Goal: Task Accomplishment & Management: Use online tool/utility

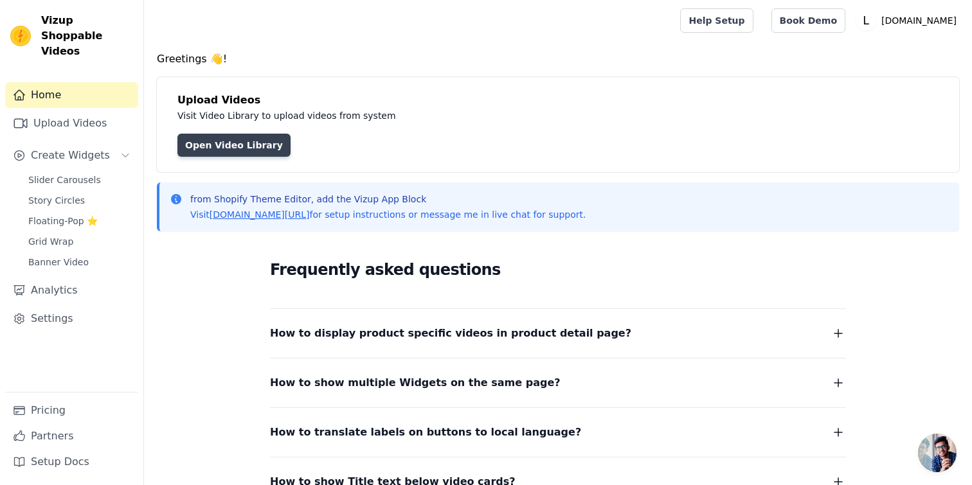
click at [211, 149] on link "Open Video Library" at bounding box center [233, 145] width 113 height 23
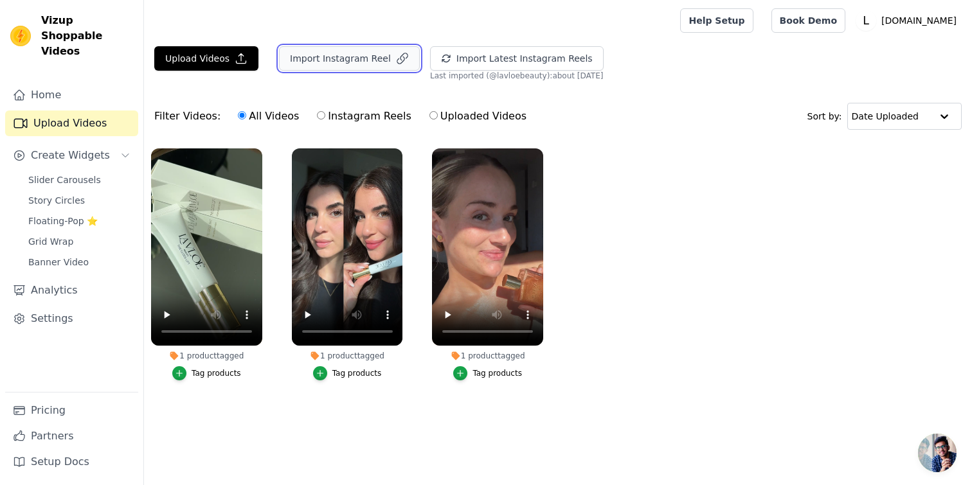
click at [335, 69] on button "Import Instagram Reel" at bounding box center [349, 58] width 141 height 24
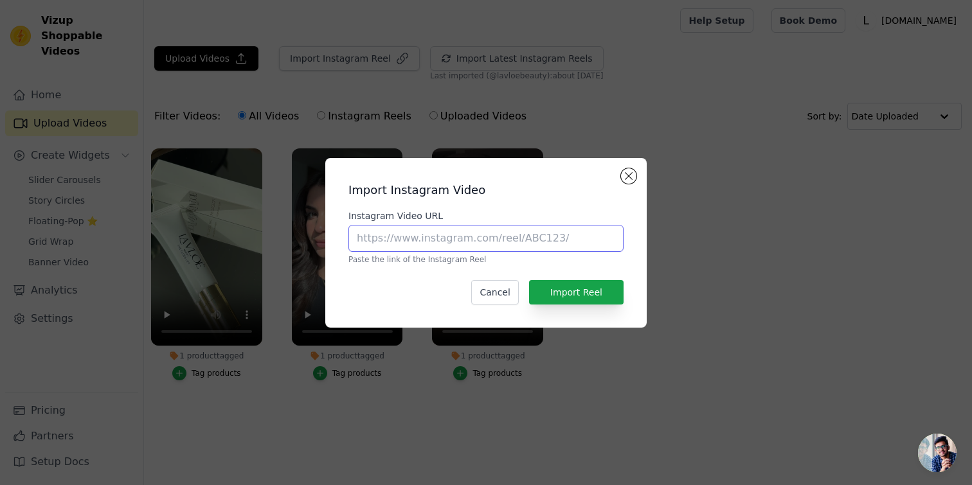
click at [466, 230] on input "Instagram Video URL" at bounding box center [485, 238] width 275 height 27
paste input "https://www.instagram.com/p/DOMFmcmiCvs/"
type input "https://www.instagram.com/p/DOMFmcmiCvs/"
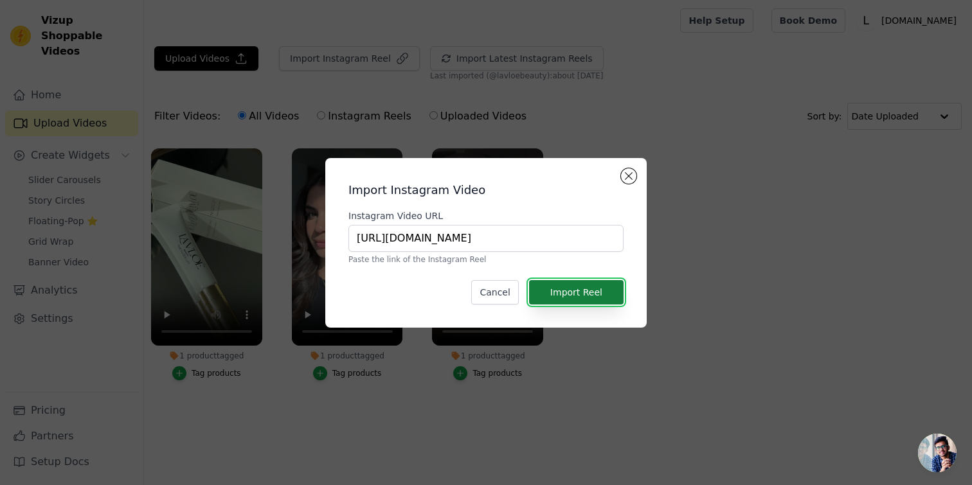
click at [562, 292] on button "Import Reel" at bounding box center [576, 292] width 94 height 24
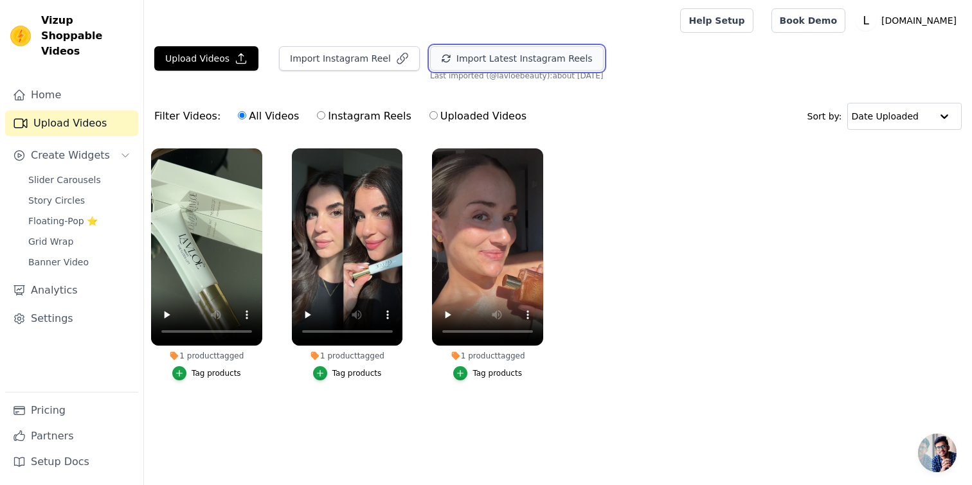
click at [581, 64] on button "Import Latest Instagram Reels" at bounding box center [517, 58] width 174 height 24
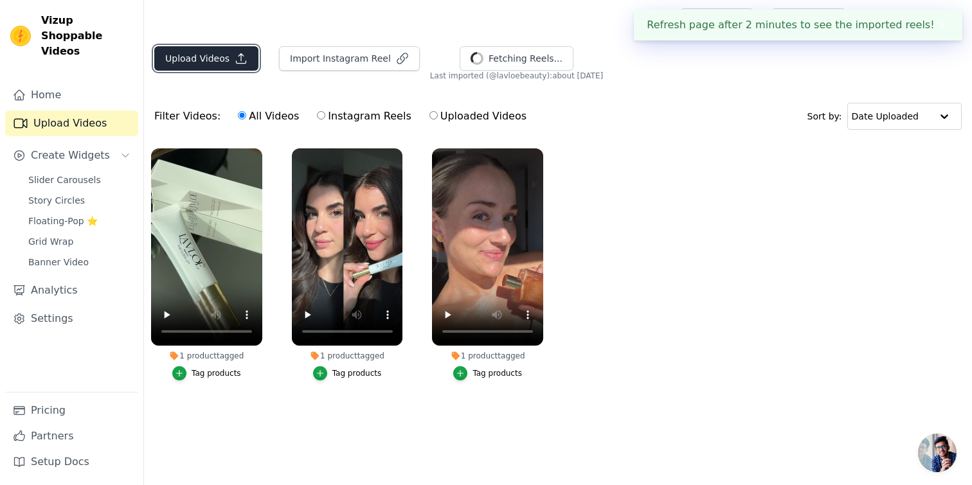
click at [212, 57] on button "Upload Videos" at bounding box center [206, 58] width 104 height 24
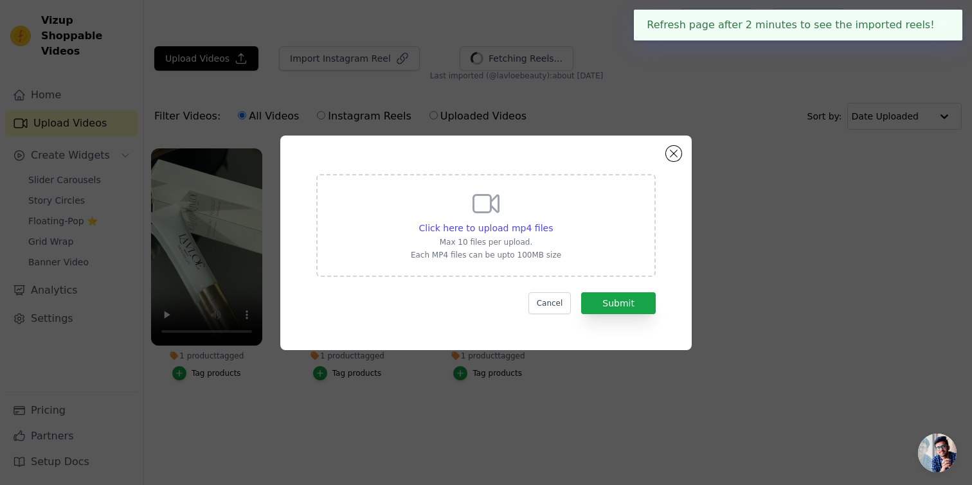
click at [489, 210] on icon at bounding box center [486, 203] width 25 height 17
click at [552, 221] on input "Click here to upload mp4 files Max 10 files per upload. Each MP4 files can be u…" at bounding box center [552, 221] width 1 height 1
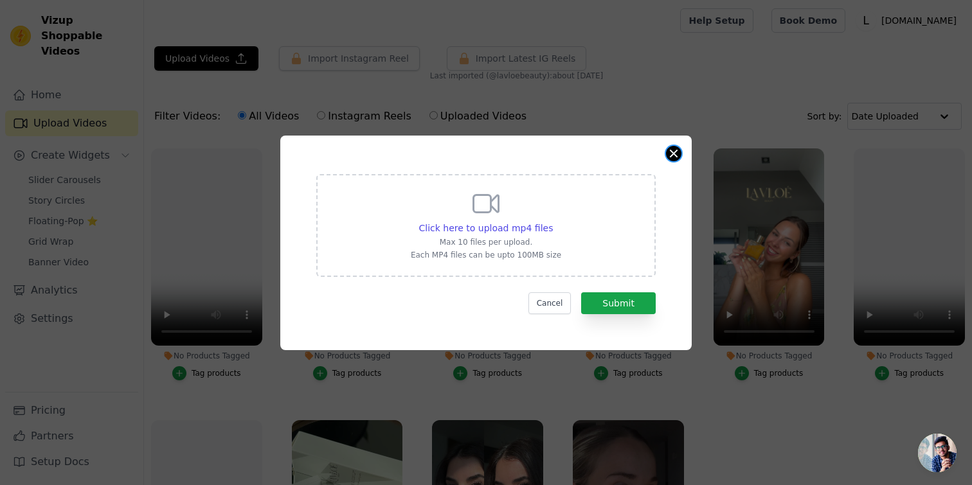
click at [669, 152] on button "Close modal" at bounding box center [673, 153] width 15 height 15
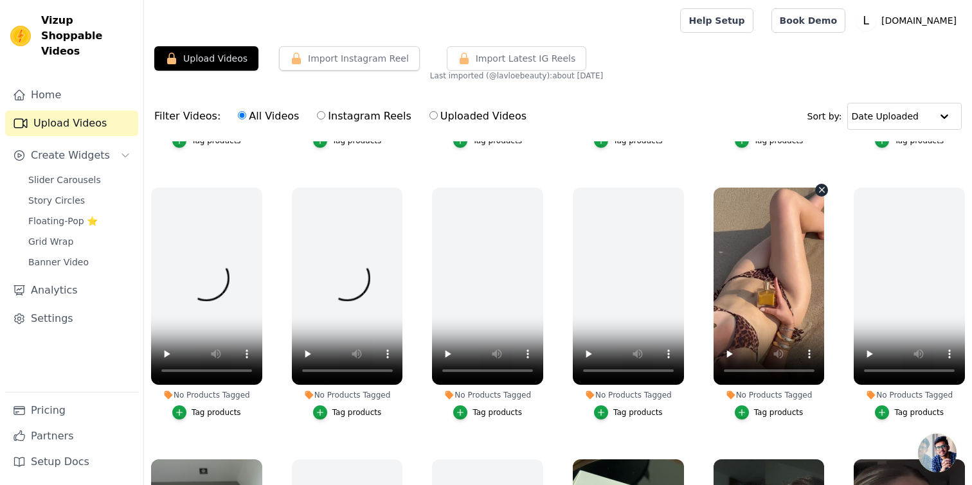
scroll to position [229, 0]
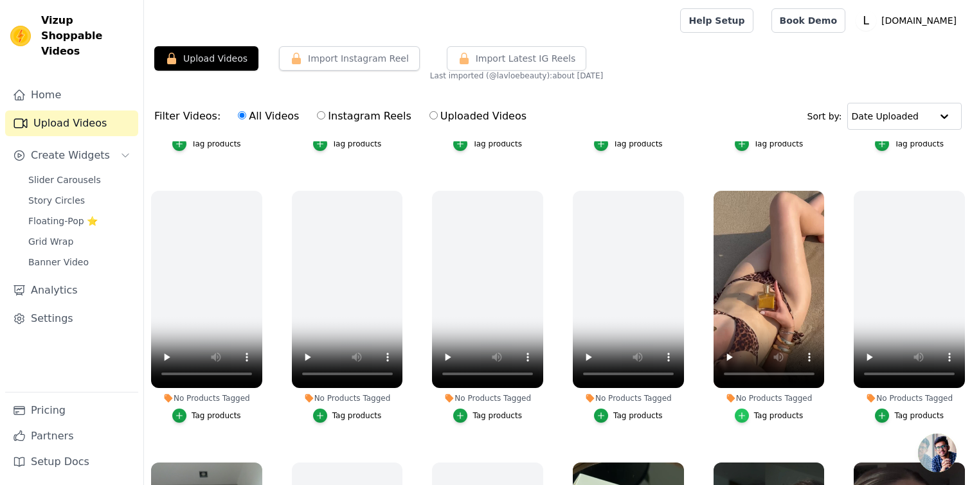
click at [740, 418] on icon "button" at bounding box center [741, 415] width 9 height 9
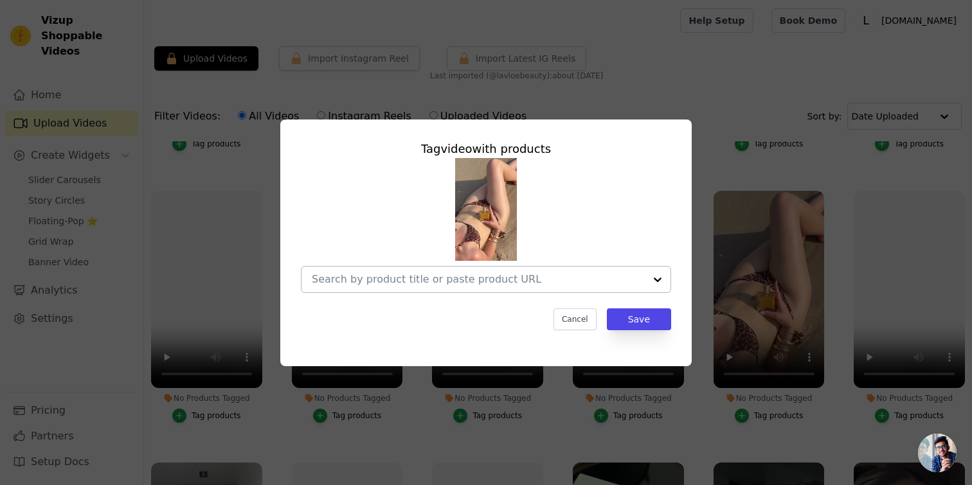
click at [618, 283] on input "No Products Tagged Tag video with products Cancel Save Tag products" at bounding box center [478, 279] width 333 height 12
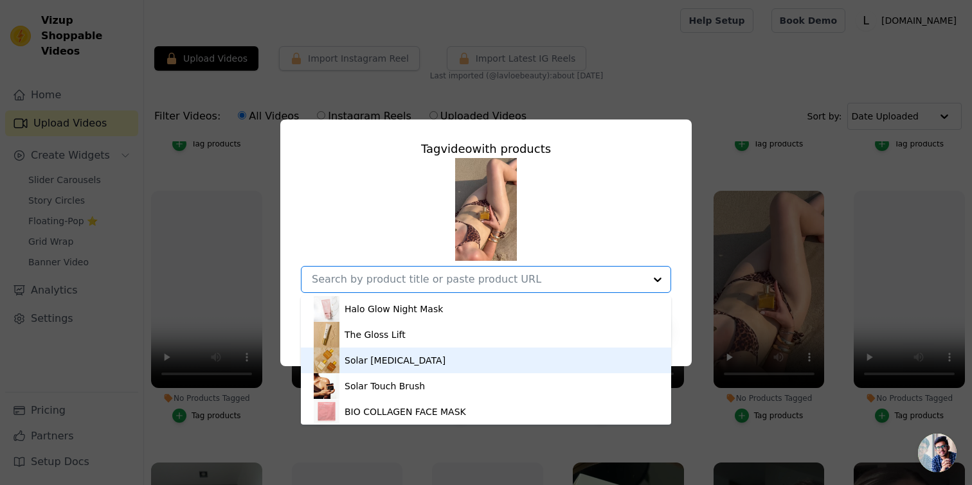
click at [530, 366] on div "Solar Muse" at bounding box center [486, 361] width 344 height 26
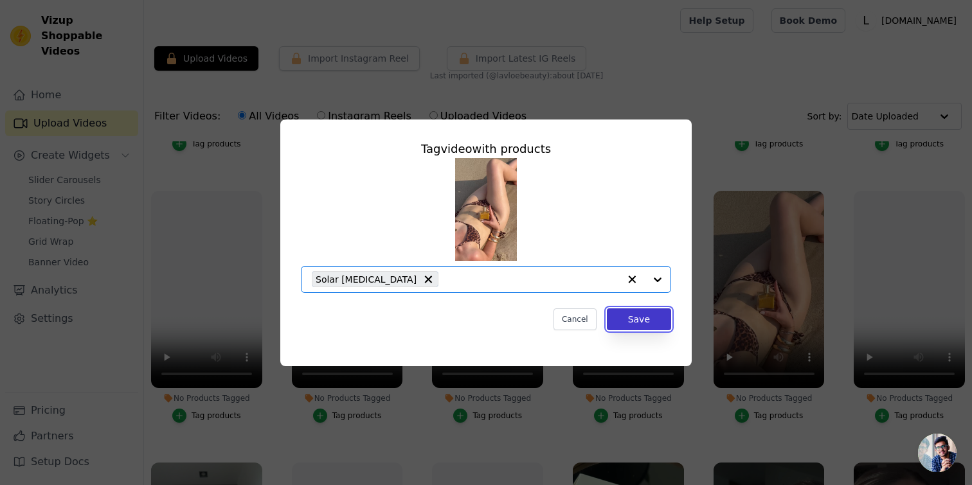
click at [624, 318] on button "Save" at bounding box center [639, 319] width 64 height 22
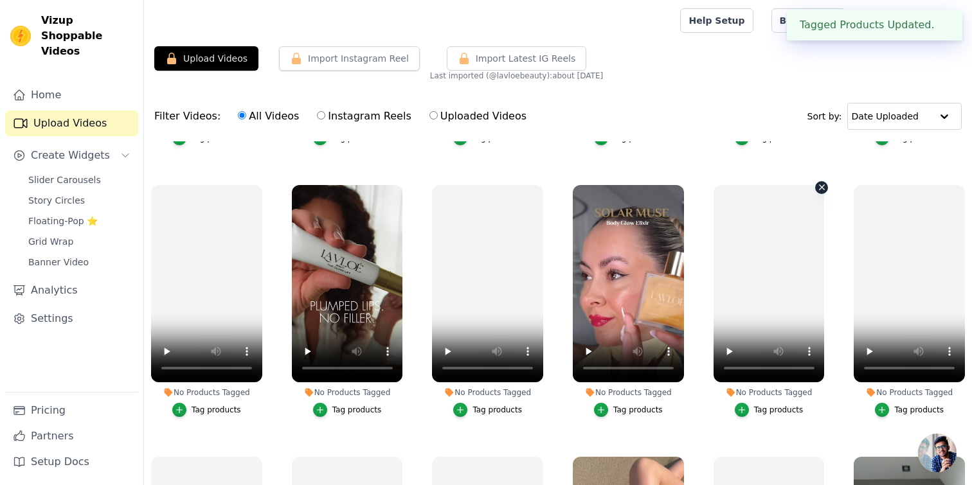
scroll to position [262, 0]
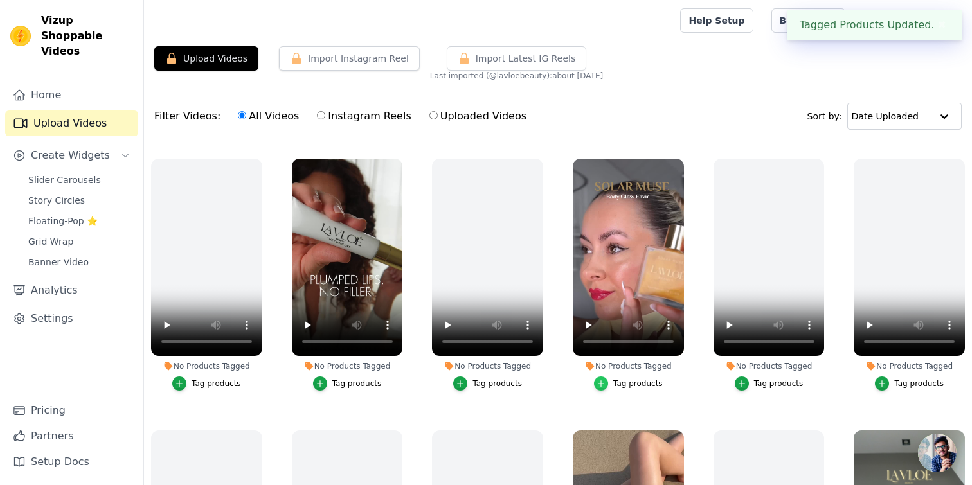
click at [601, 390] on div "button" at bounding box center [601, 384] width 14 height 14
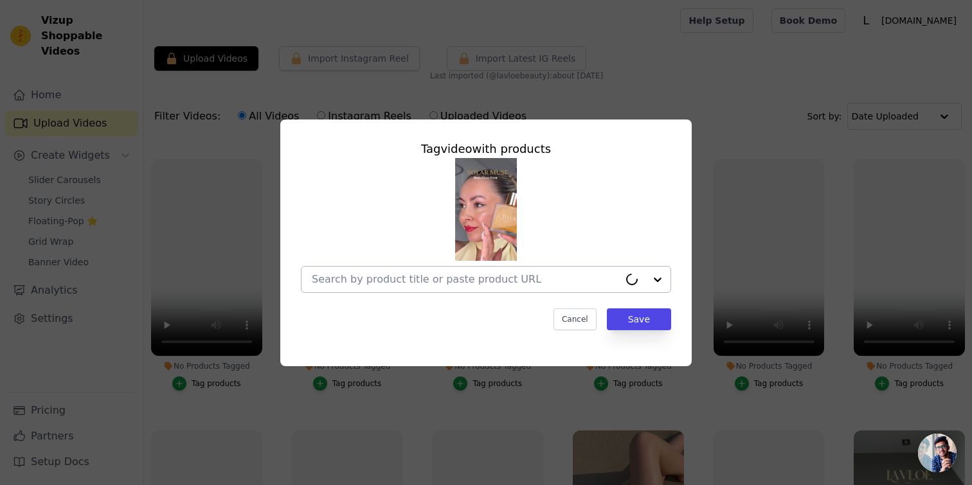
click at [606, 285] on input "No Products Tagged Tag video with products Cancel Save Tag products" at bounding box center [465, 279] width 307 height 12
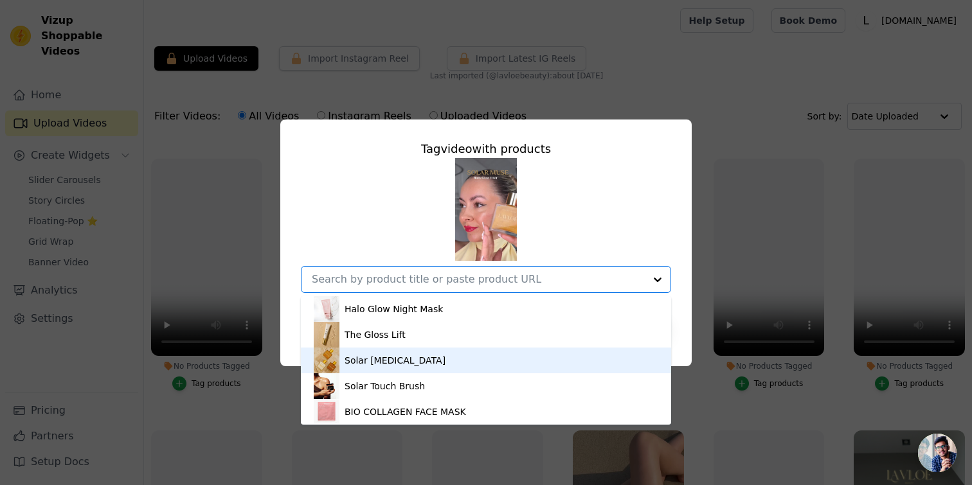
click at [515, 361] on div "Solar Muse" at bounding box center [486, 361] width 344 height 26
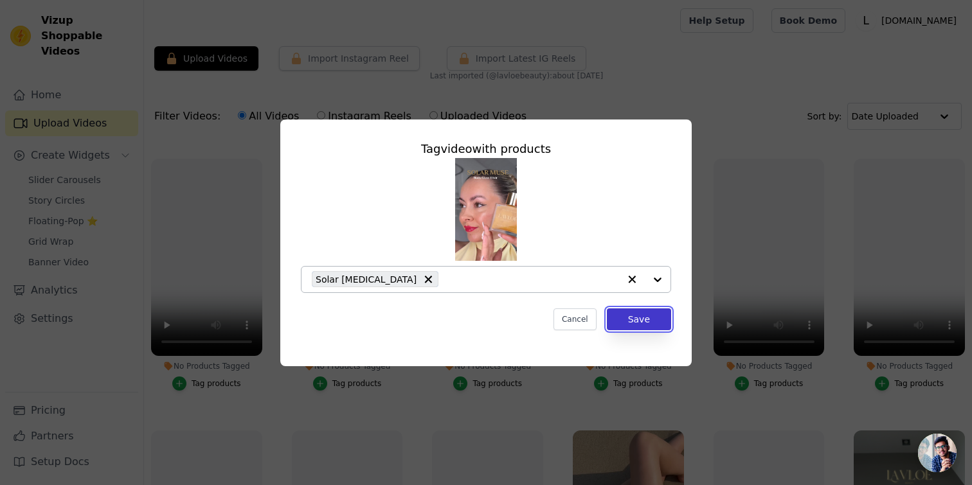
click at [621, 314] on button "Save" at bounding box center [639, 319] width 64 height 22
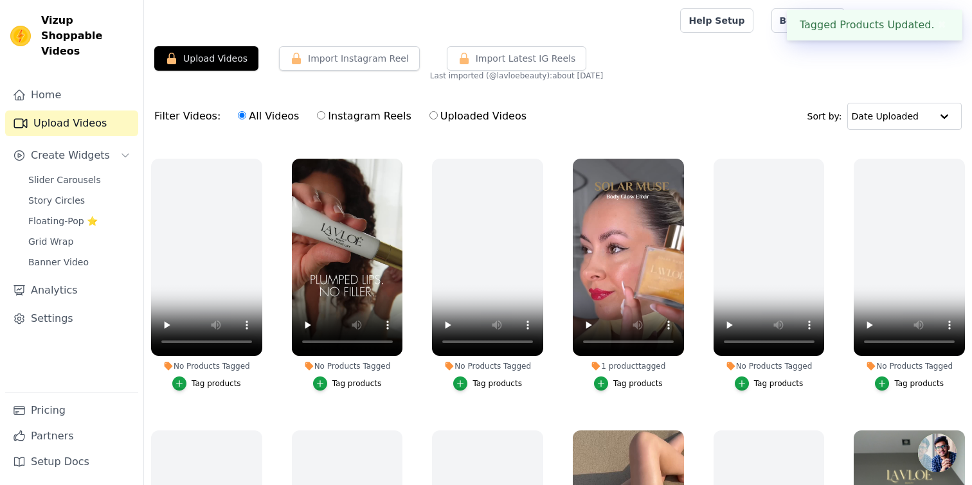
click at [647, 380] on div "Tag products" at bounding box center [637, 384] width 49 height 10
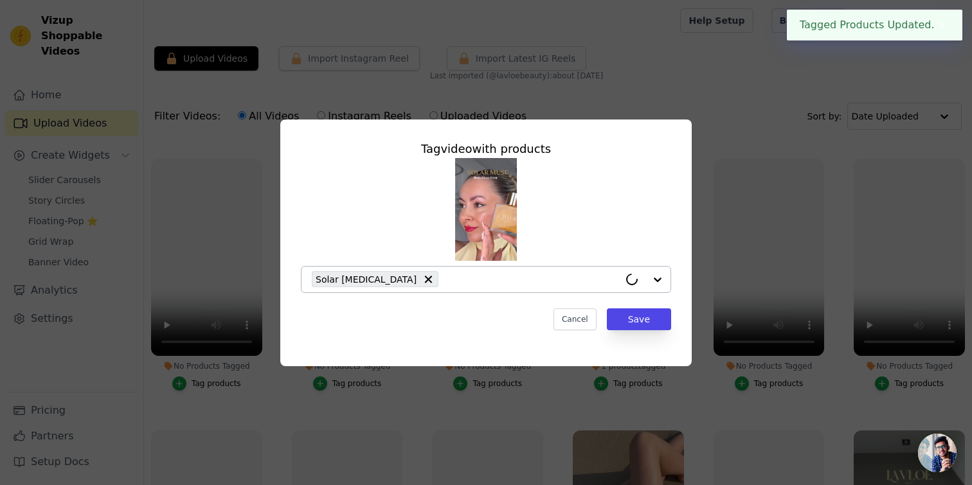
click at [647, 276] on div at bounding box center [644, 280] width 51 height 26
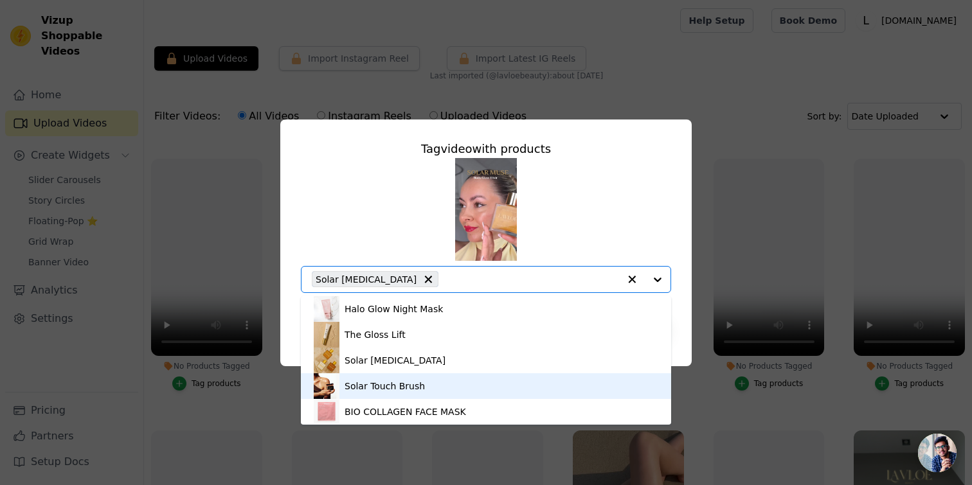
click at [487, 386] on div "Solar Touch Brush" at bounding box center [486, 386] width 344 height 26
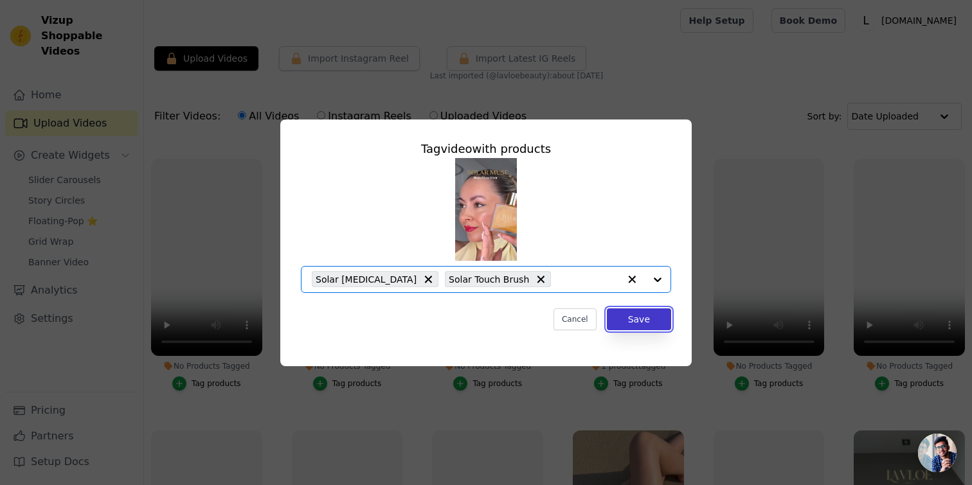
click at [657, 321] on button "Save" at bounding box center [639, 319] width 64 height 22
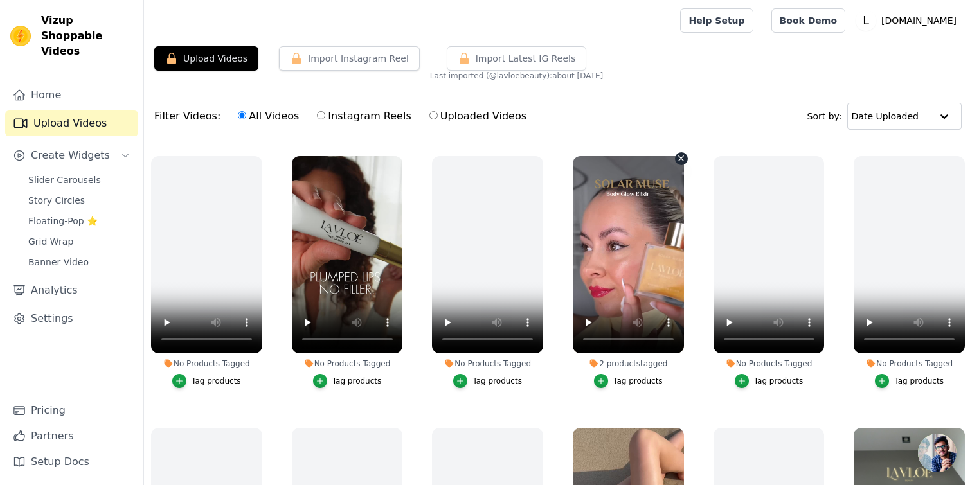
scroll to position [258, 0]
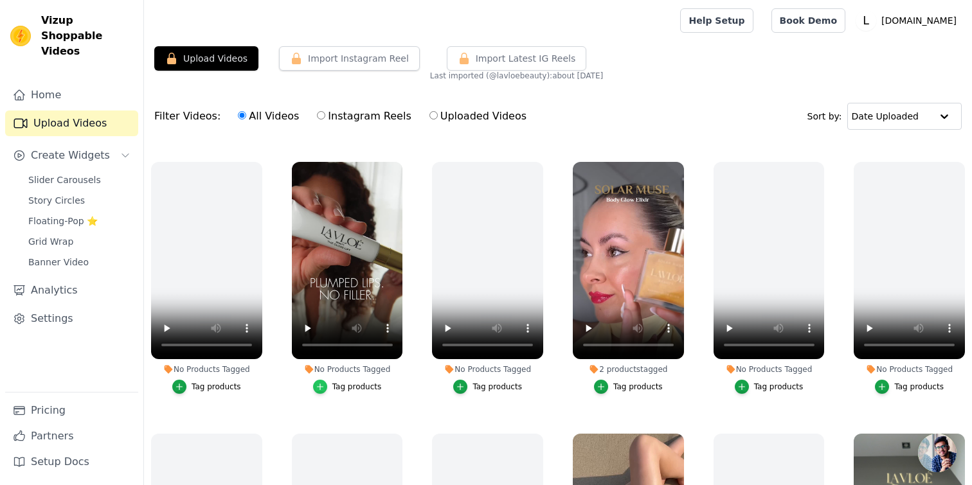
click at [323, 380] on div "button" at bounding box center [320, 387] width 14 height 14
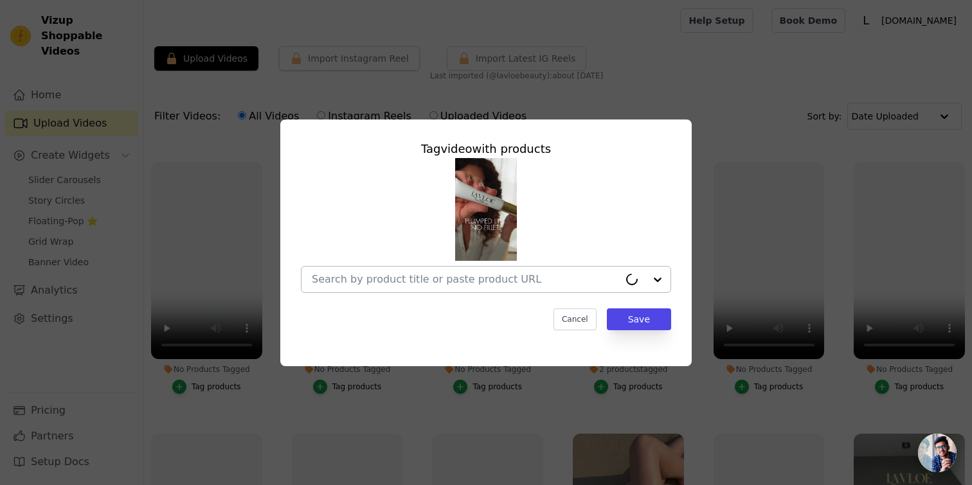
click at [412, 285] on div at bounding box center [465, 280] width 307 height 26
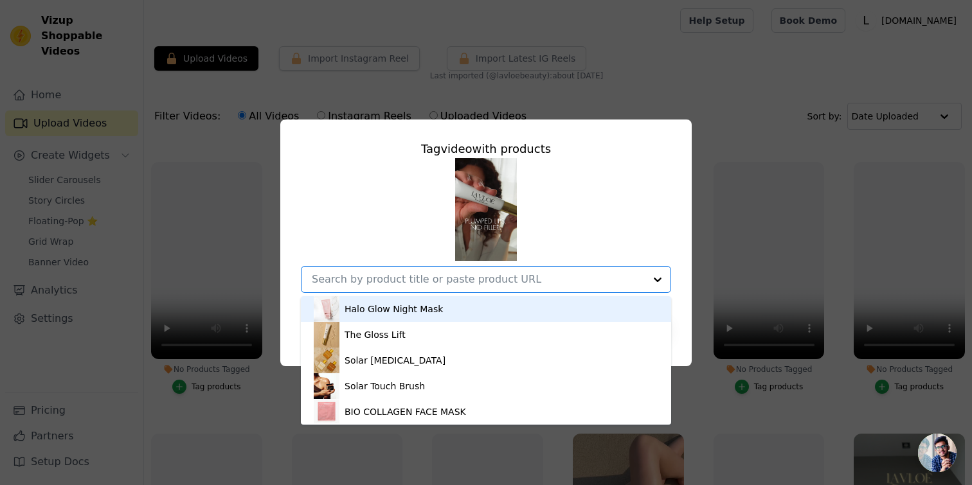
click at [397, 321] on div "Halo Glow Night Mask" at bounding box center [486, 309] width 344 height 26
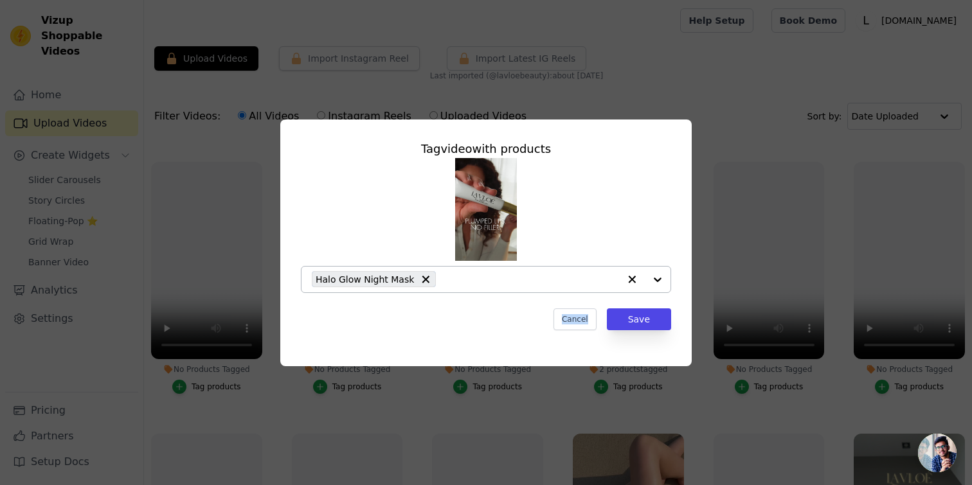
click at [397, 321] on div "Cancel Save" at bounding box center [486, 319] width 370 height 22
click at [420, 281] on input "No Products Tagged Tag video with products Cancel Save Tag products" at bounding box center [478, 279] width 333 height 12
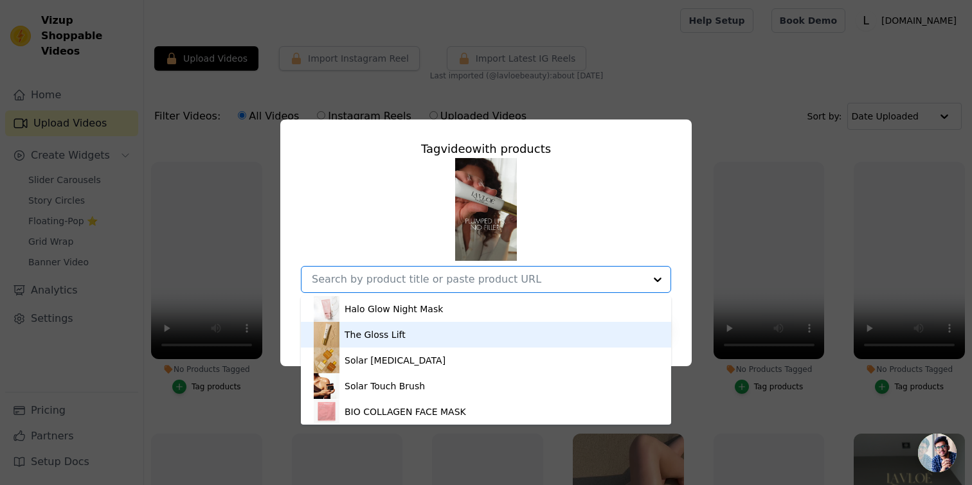
click at [402, 334] on div "The Gloss Lift" at bounding box center [374, 334] width 61 height 13
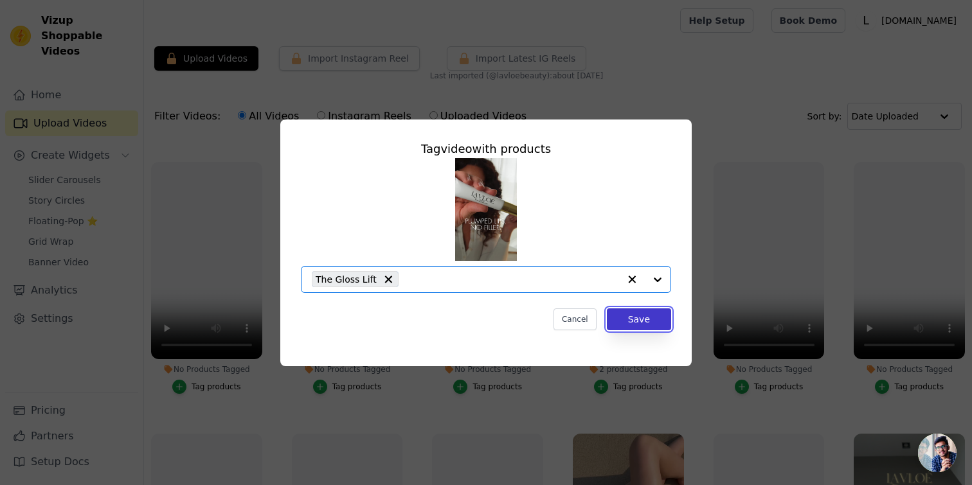
click at [639, 321] on button "Save" at bounding box center [639, 319] width 64 height 22
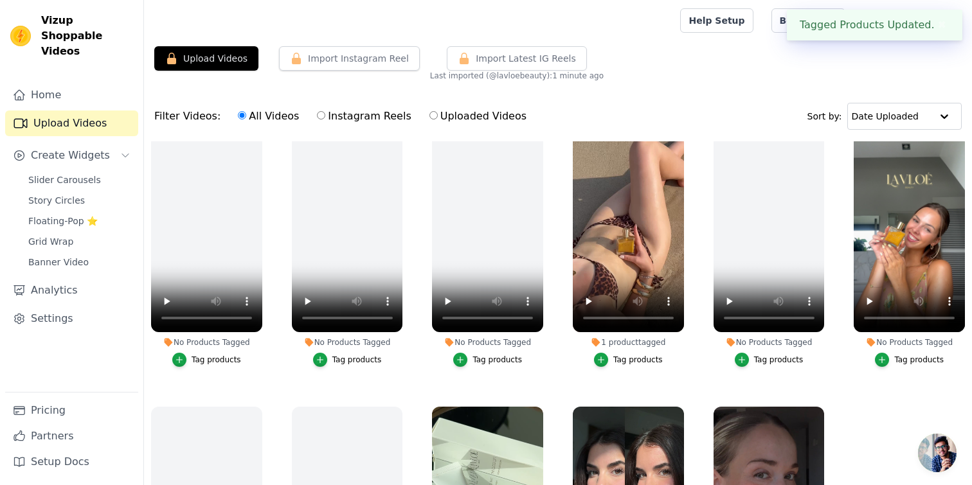
scroll to position [562, 0]
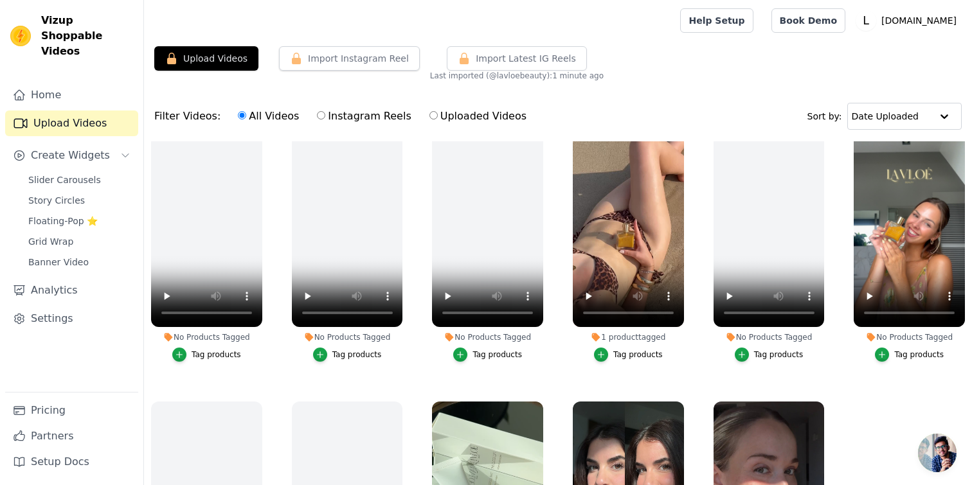
click at [904, 354] on div "Tag products" at bounding box center [918, 355] width 49 height 10
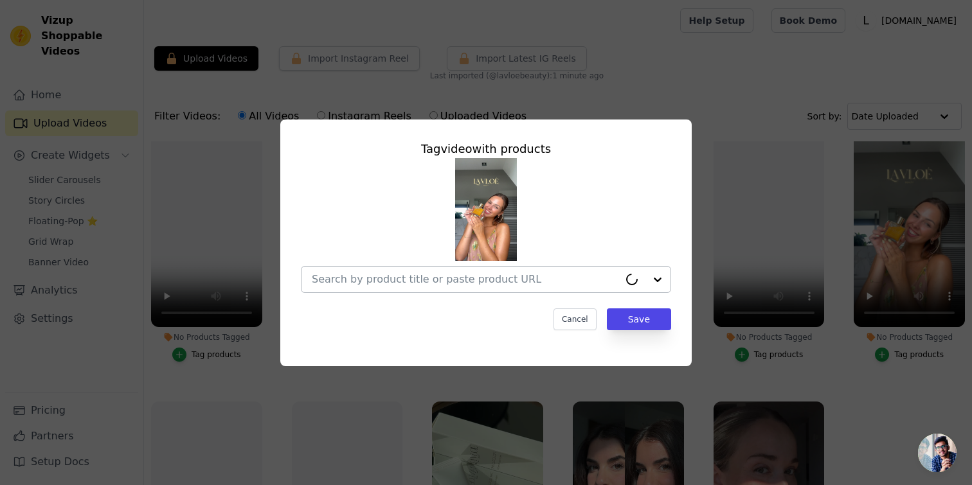
click at [601, 292] on div at bounding box center [486, 279] width 370 height 27
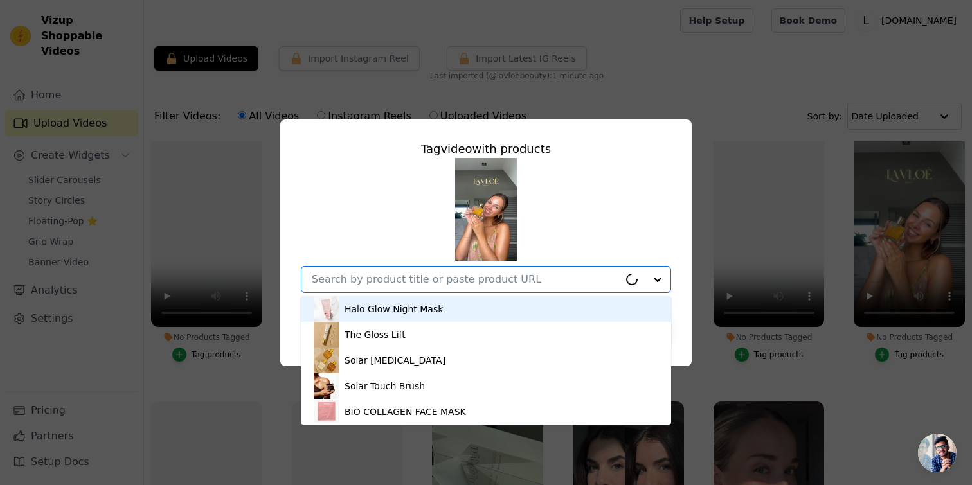
click at [601, 286] on div at bounding box center [465, 280] width 307 height 26
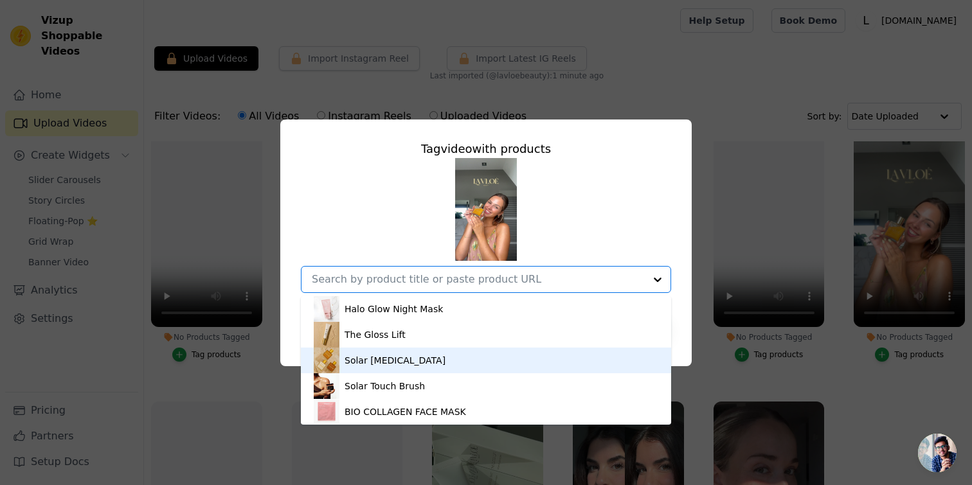
click at [527, 352] on div "Solar Muse" at bounding box center [486, 361] width 344 height 26
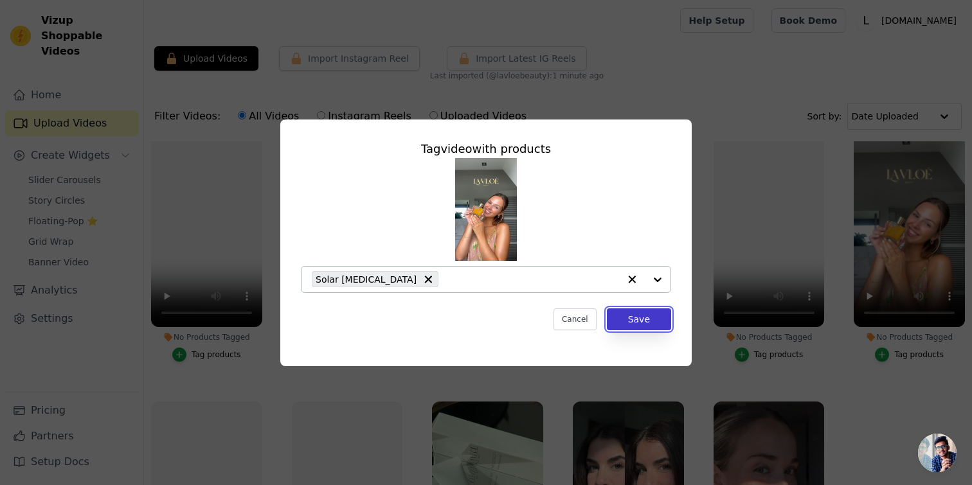
click at [643, 314] on button "Save" at bounding box center [639, 319] width 64 height 22
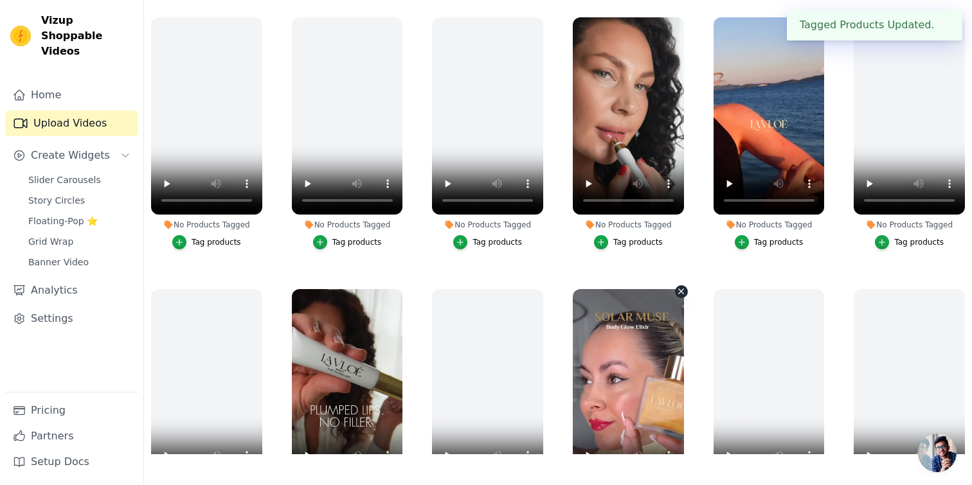
scroll to position [0, 0]
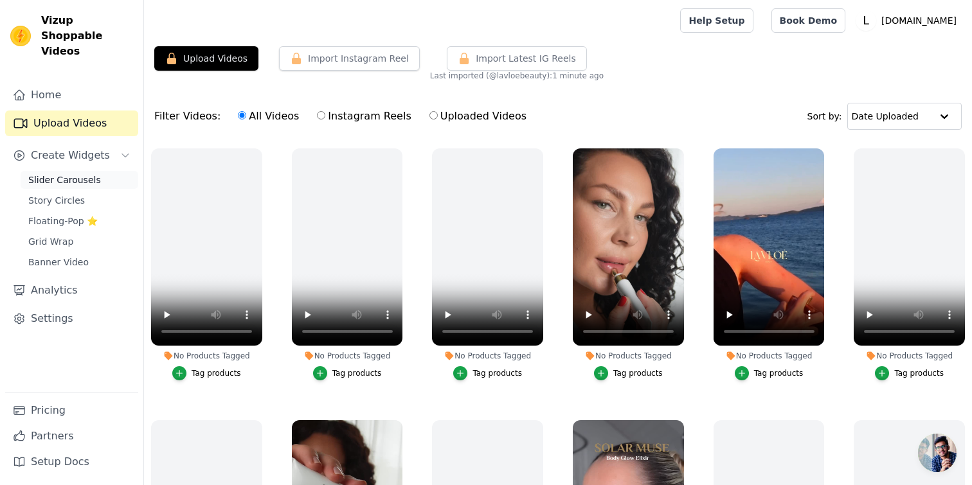
click at [93, 174] on span "Slider Carousels" at bounding box center [64, 180] width 73 height 13
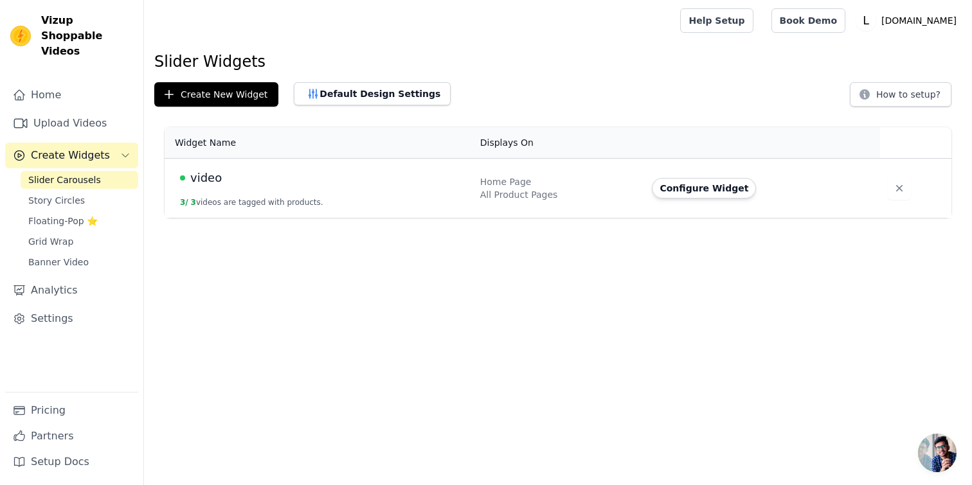
click at [396, 184] on div "video" at bounding box center [322, 178] width 285 height 18
click at [731, 192] on button "Configure Widget" at bounding box center [704, 188] width 104 height 21
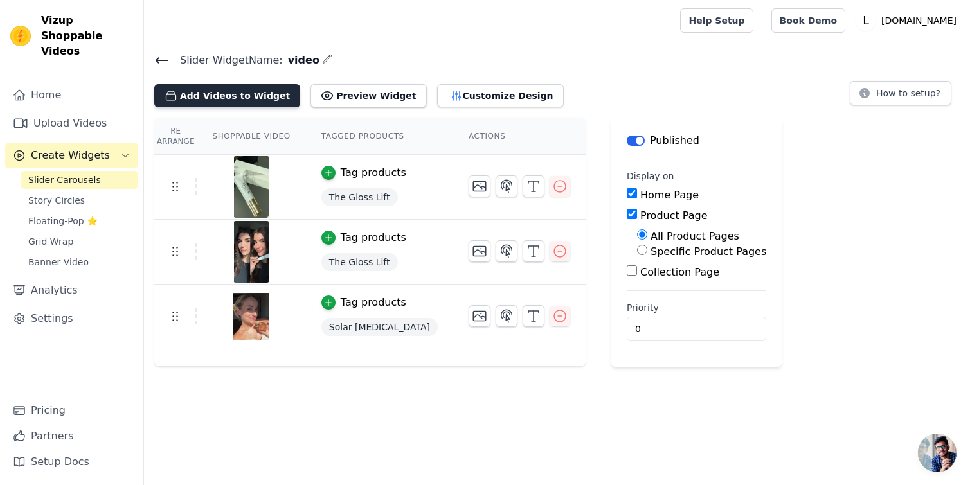
click at [269, 96] on button "Add Videos to Widget" at bounding box center [227, 95] width 146 height 23
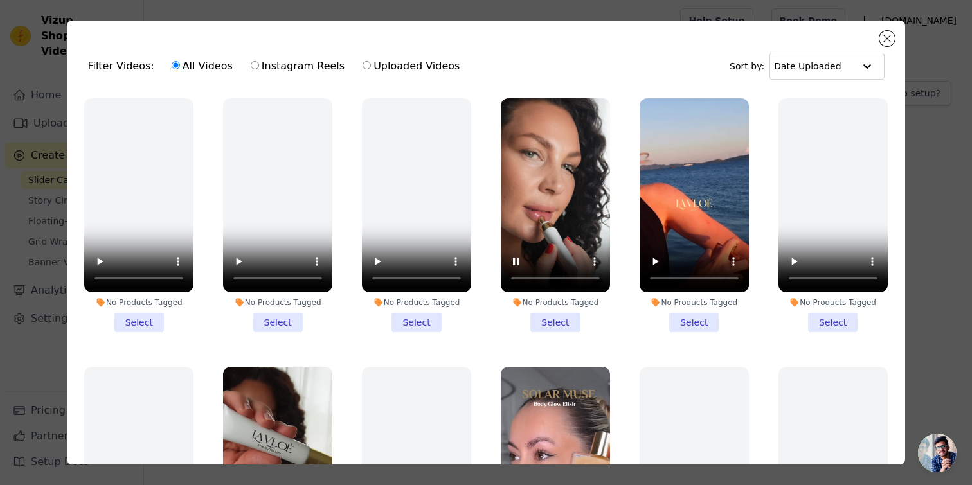
click at [559, 322] on li "No Products Tagged Select" at bounding box center [555, 215] width 109 height 234
click at [0, 0] on input "No Products Tagged Select" at bounding box center [0, 0] width 0 height 0
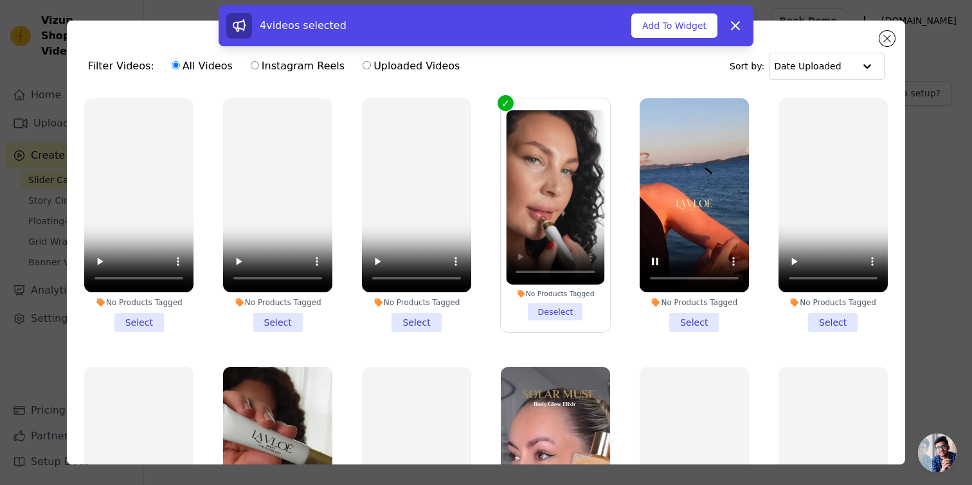
click at [676, 323] on li "No Products Tagged Select" at bounding box center [693, 215] width 109 height 234
click at [0, 0] on input "No Products Tagged Select" at bounding box center [0, 0] width 0 height 0
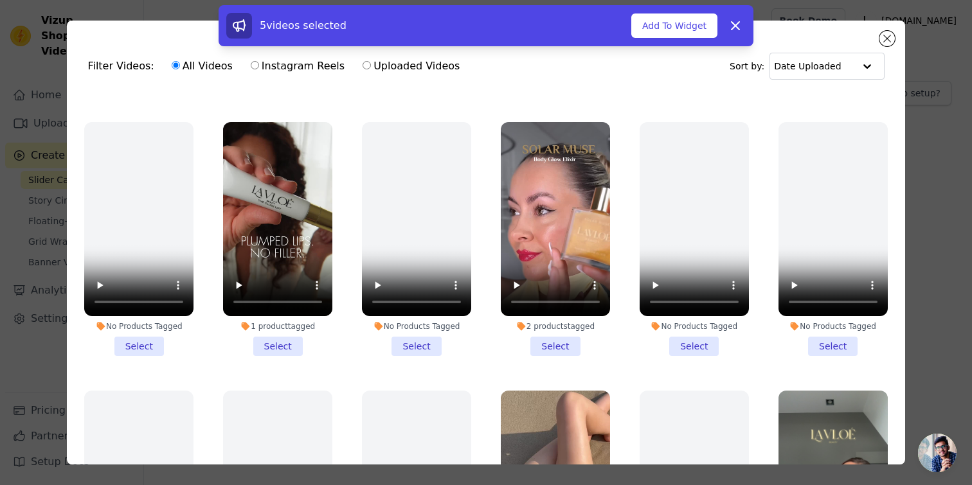
scroll to position [246, 0]
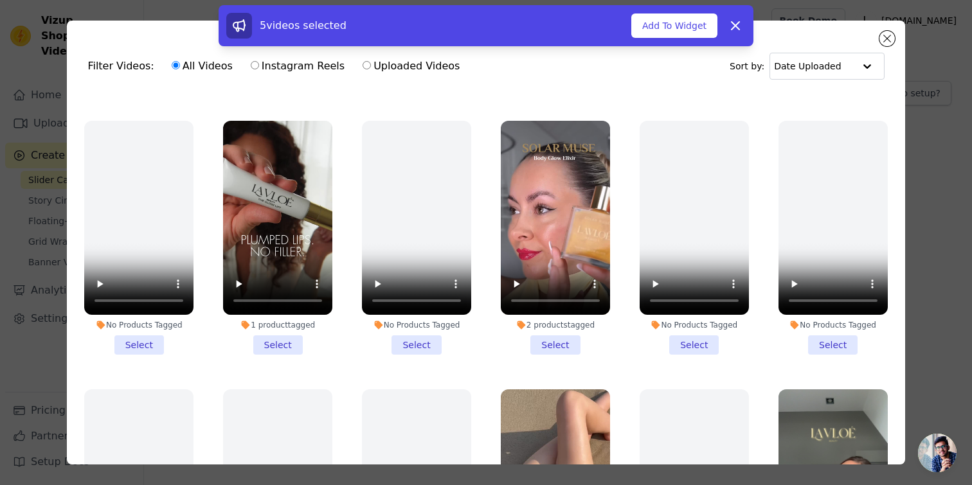
click at [560, 342] on li "2 products tagged Select" at bounding box center [555, 238] width 109 height 234
click at [0, 0] on input "2 products tagged Select" at bounding box center [0, 0] width 0 height 0
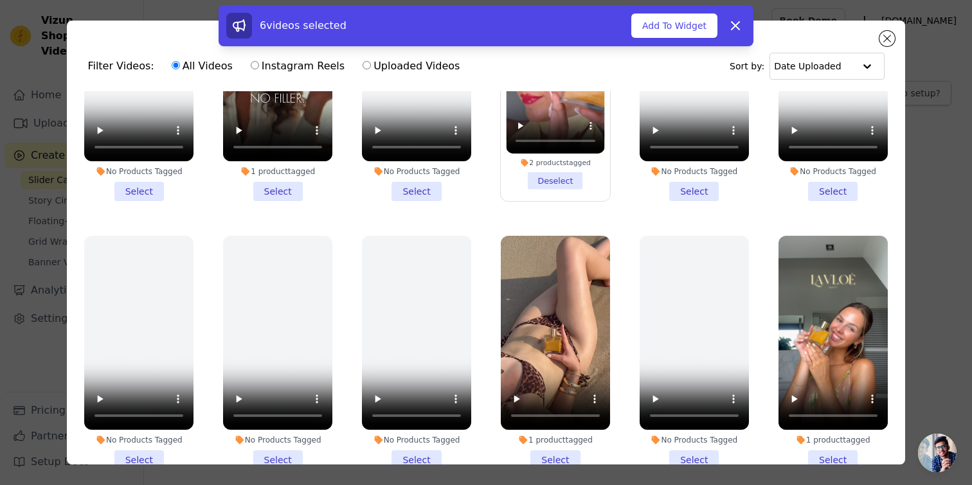
scroll to position [418, 0]
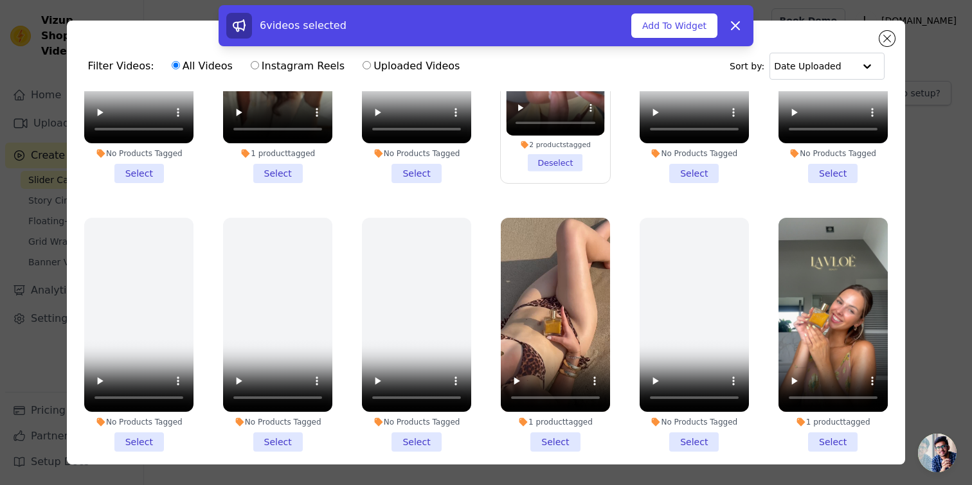
click at [840, 441] on li "1 product tagged Select" at bounding box center [832, 335] width 109 height 234
click at [0, 0] on input "1 product tagged Select" at bounding box center [0, 0] width 0 height 0
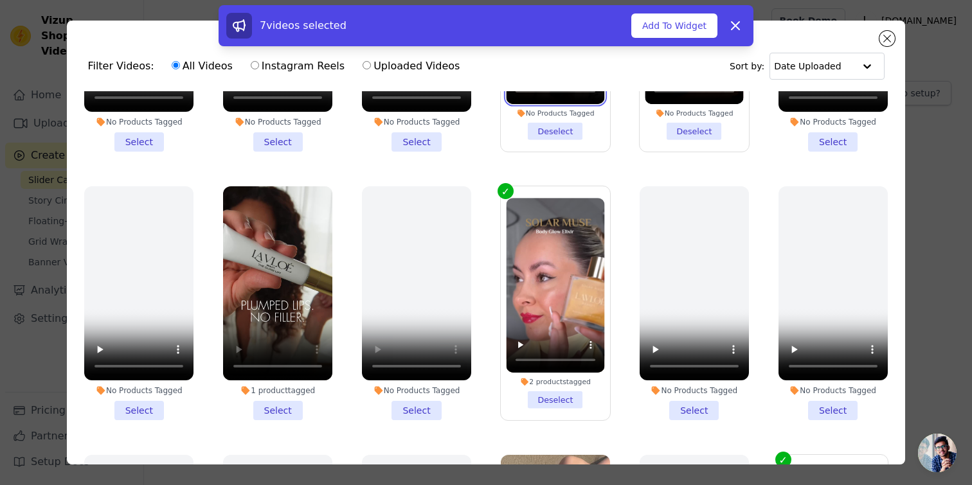
scroll to position [182, 0]
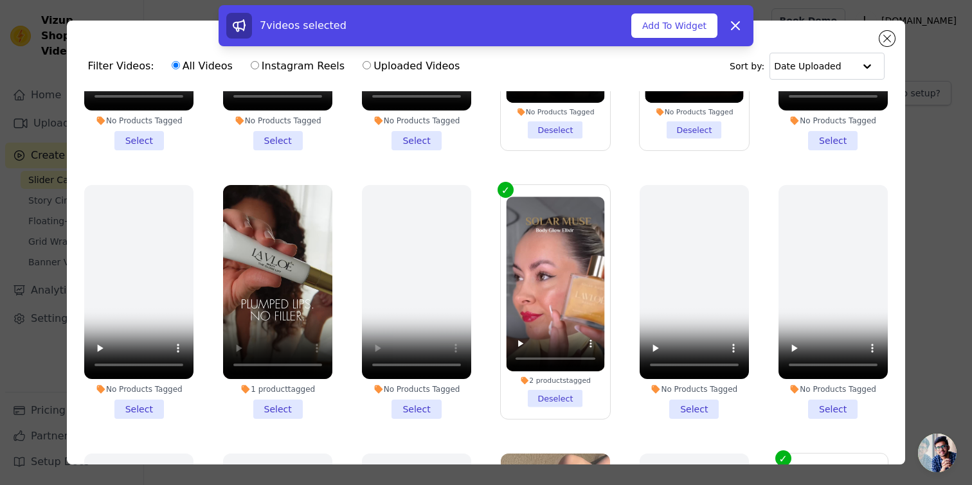
click at [289, 415] on li "1 product tagged Select" at bounding box center [277, 302] width 109 height 234
click at [0, 0] on input "1 product tagged Select" at bounding box center [0, 0] width 0 height 0
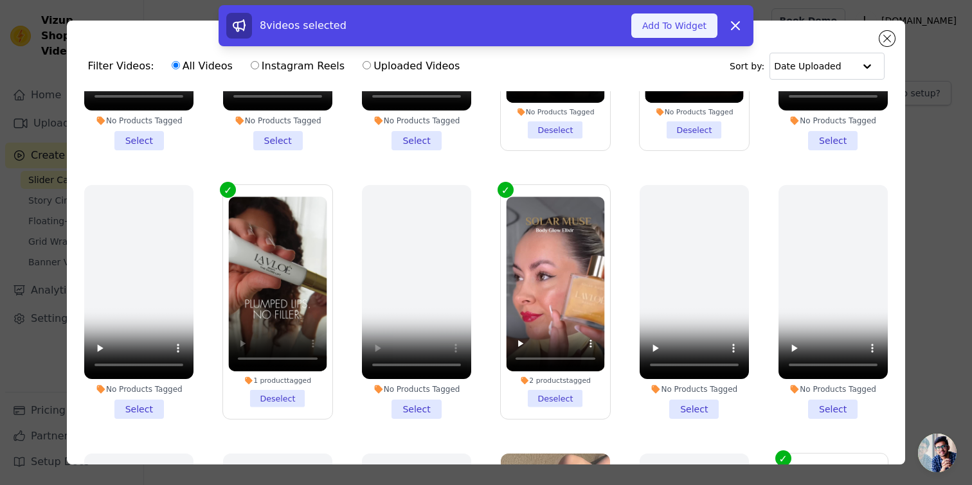
click at [688, 13] on button "Add To Widget" at bounding box center [674, 25] width 86 height 24
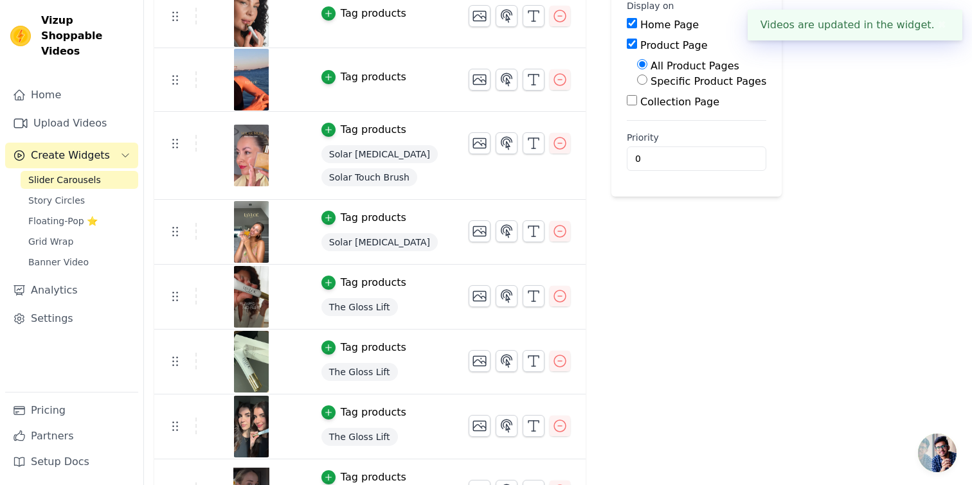
scroll to position [171, 0]
click at [357, 81] on div "Tag products" at bounding box center [374, 76] width 66 height 15
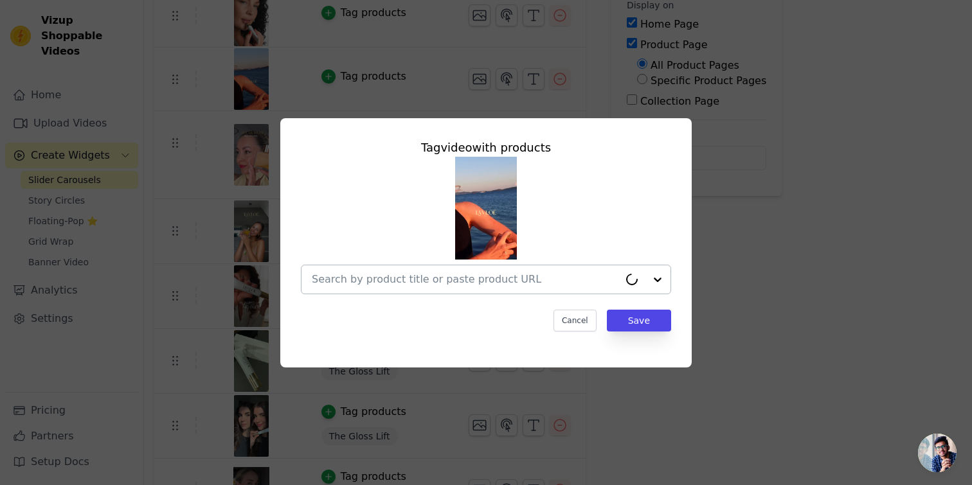
click at [472, 293] on div at bounding box center [486, 280] width 370 height 30
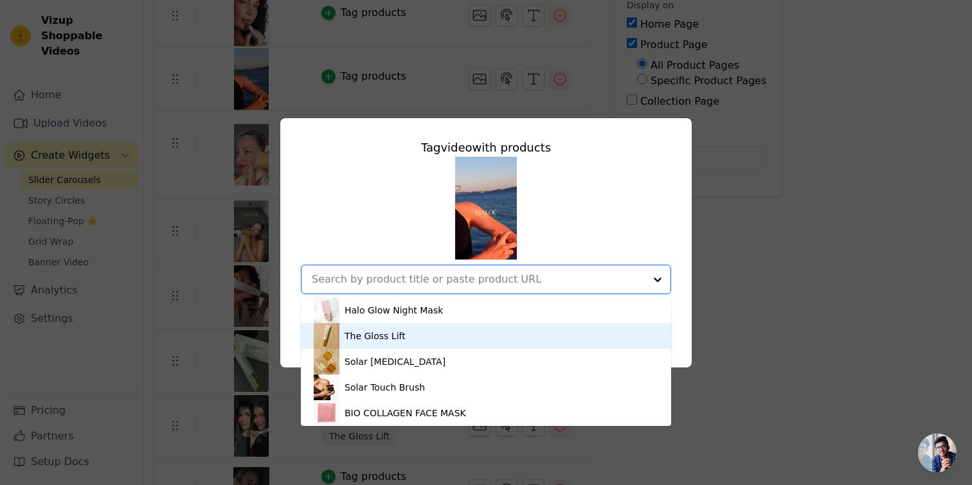
click at [431, 343] on div "The Gloss Lift" at bounding box center [486, 336] width 344 height 26
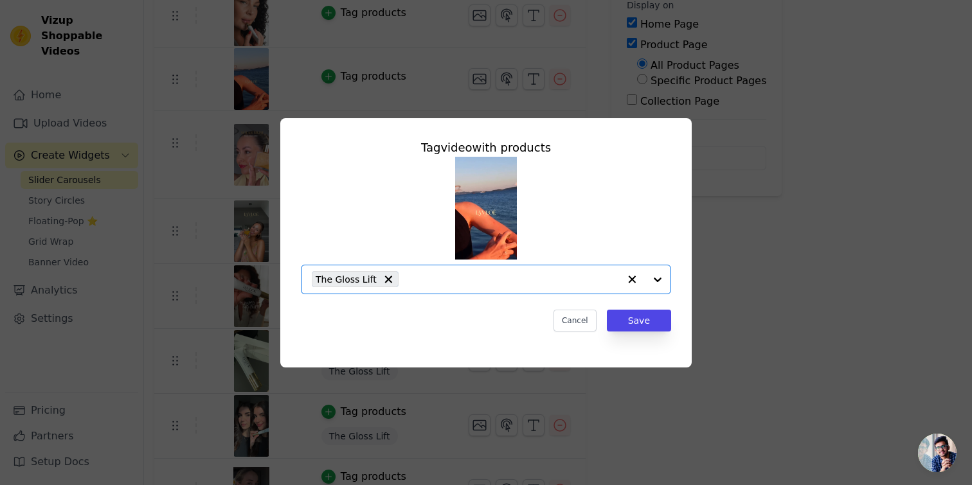
click at [447, 286] on input "text" at bounding box center [512, 279] width 214 height 15
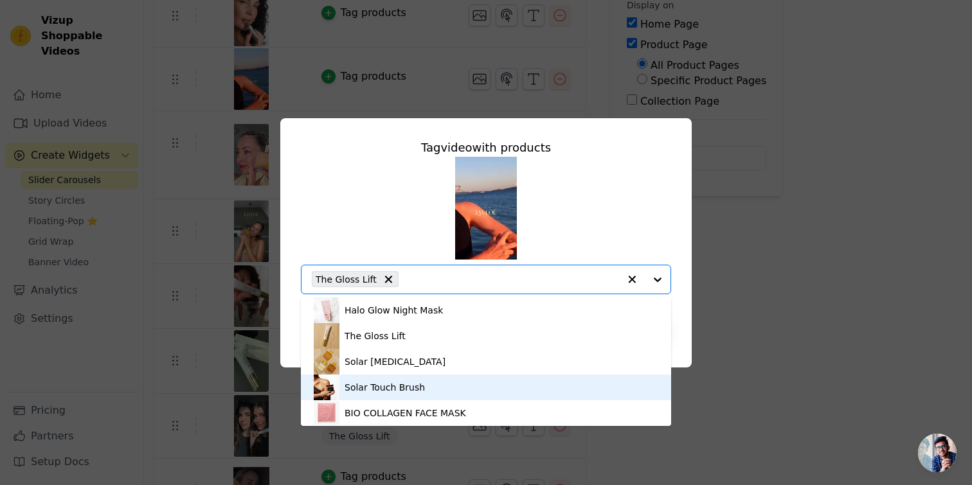
click at [438, 382] on div "Solar Touch Brush" at bounding box center [486, 388] width 344 height 26
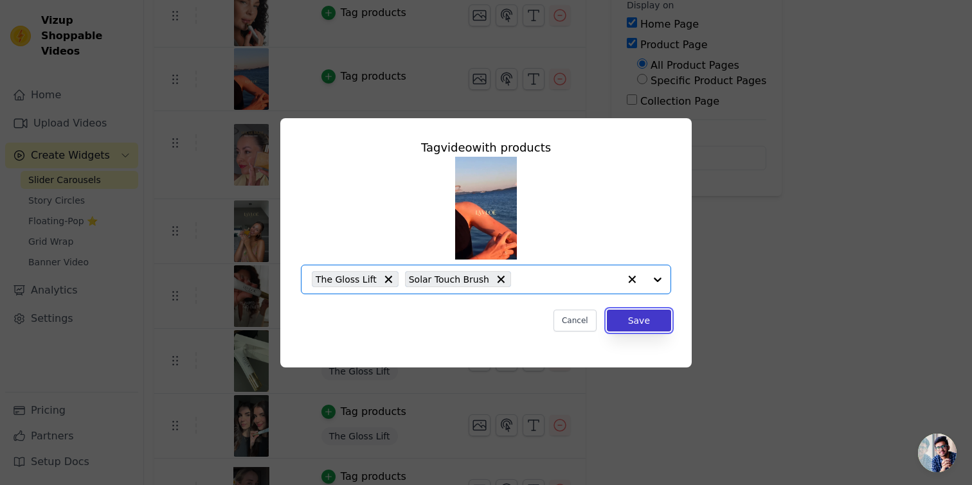
click at [635, 323] on button "Save" at bounding box center [639, 321] width 64 height 22
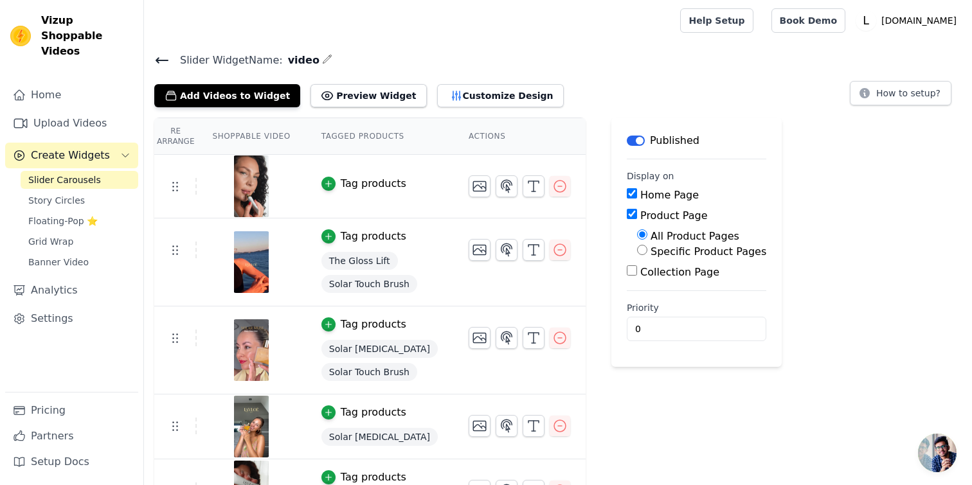
click at [367, 184] on div "Tag products" at bounding box center [374, 183] width 66 height 15
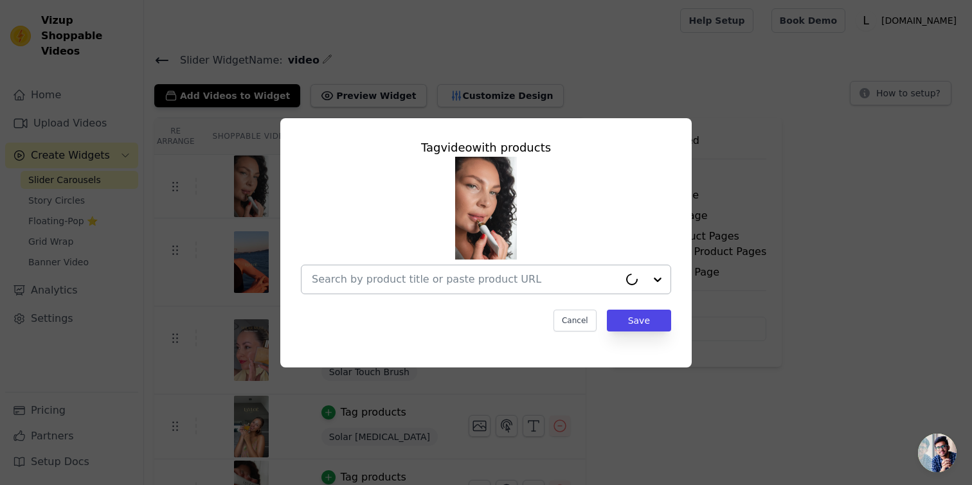
click at [411, 283] on input "text" at bounding box center [465, 279] width 307 height 15
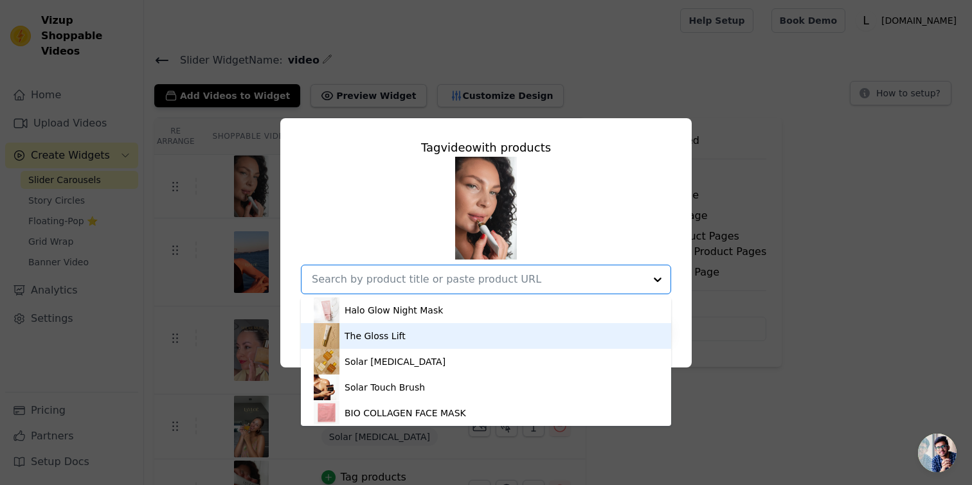
click at [413, 332] on div "The Gloss Lift" at bounding box center [486, 336] width 344 height 26
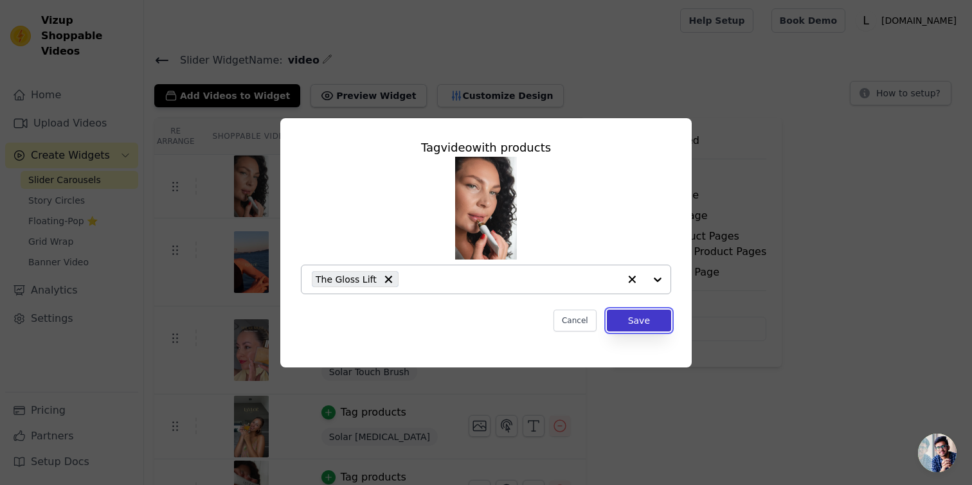
click at [636, 326] on button "Save" at bounding box center [639, 321] width 64 height 22
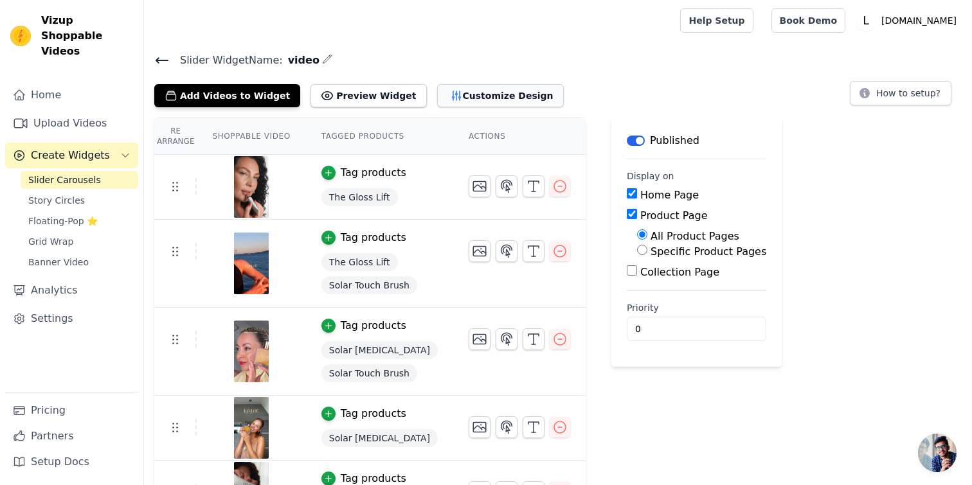
click at [505, 99] on button "Customize Design" at bounding box center [500, 95] width 127 height 23
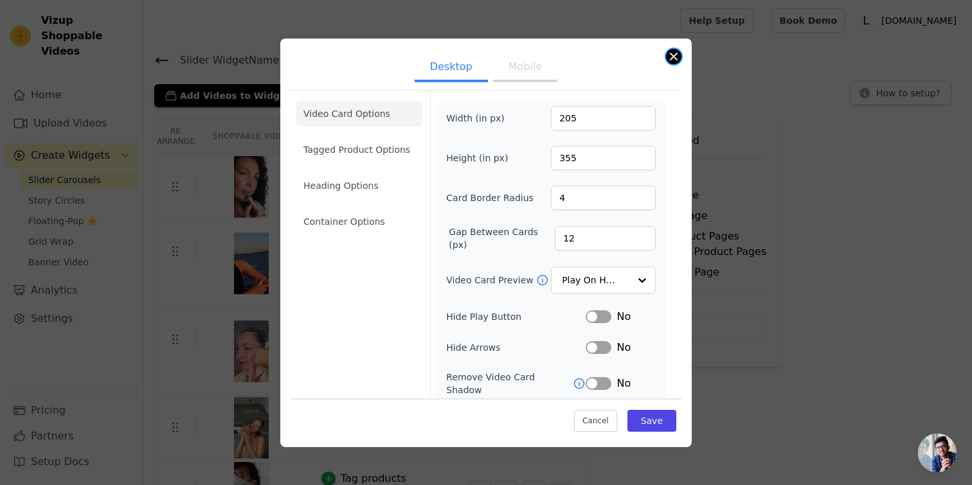
click at [672, 55] on button "Close modal" at bounding box center [673, 56] width 15 height 15
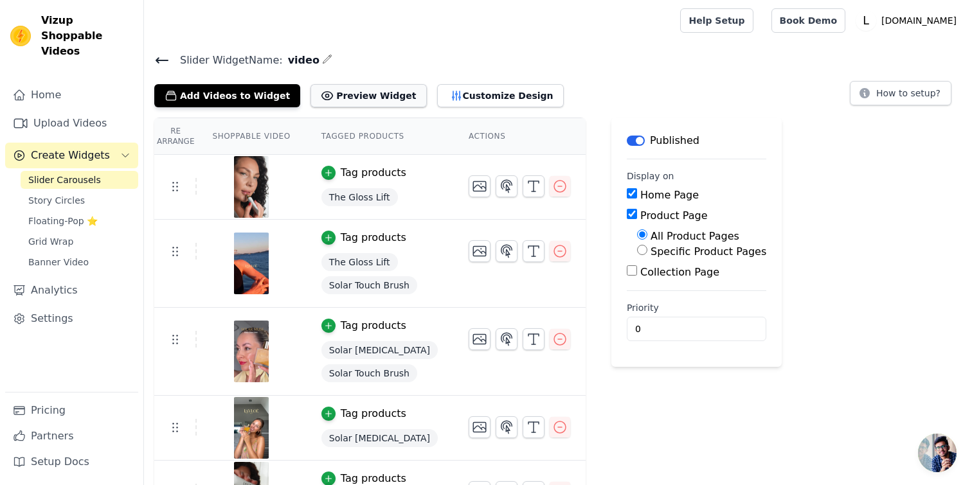
click at [387, 95] on button "Preview Widget" at bounding box center [368, 95] width 116 height 23
click at [89, 215] on span "Floating-Pop ⭐" at bounding box center [62, 221] width 69 height 13
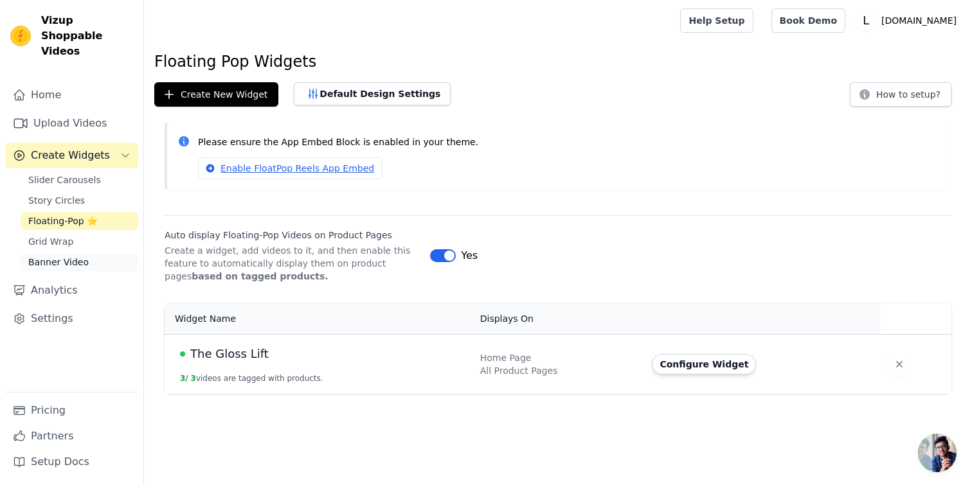
click at [89, 253] on link "Banner Video" at bounding box center [80, 262] width 118 height 18
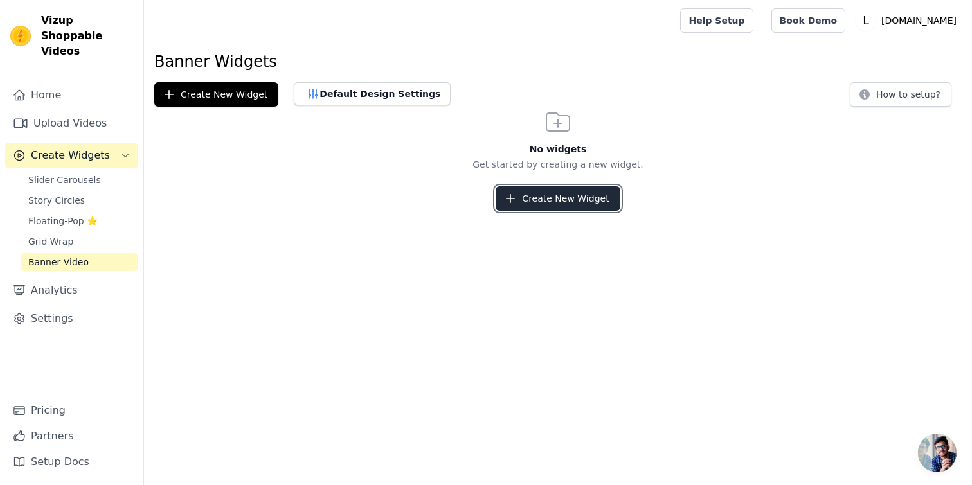
click at [537, 200] on button "Create New Widget" at bounding box center [558, 198] width 124 height 24
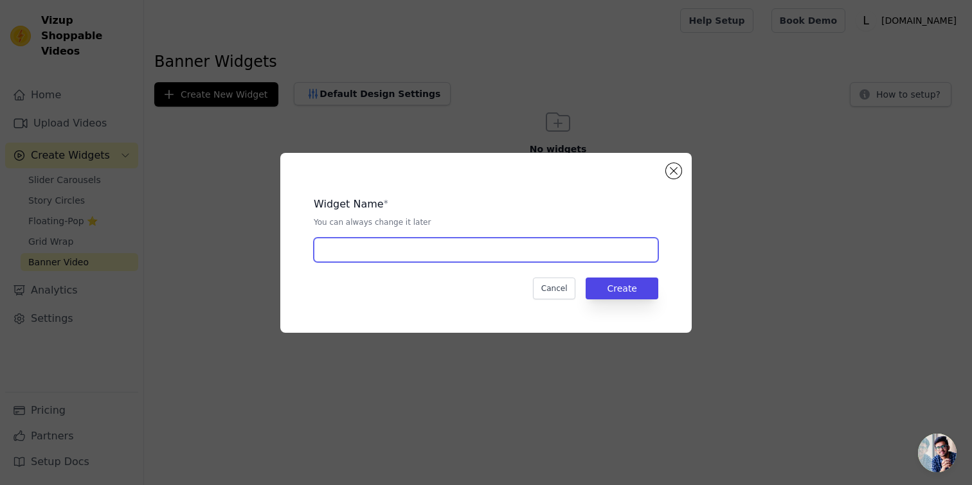
click at [505, 239] on input "text" at bounding box center [486, 250] width 344 height 24
type input "The Gloss Lift"
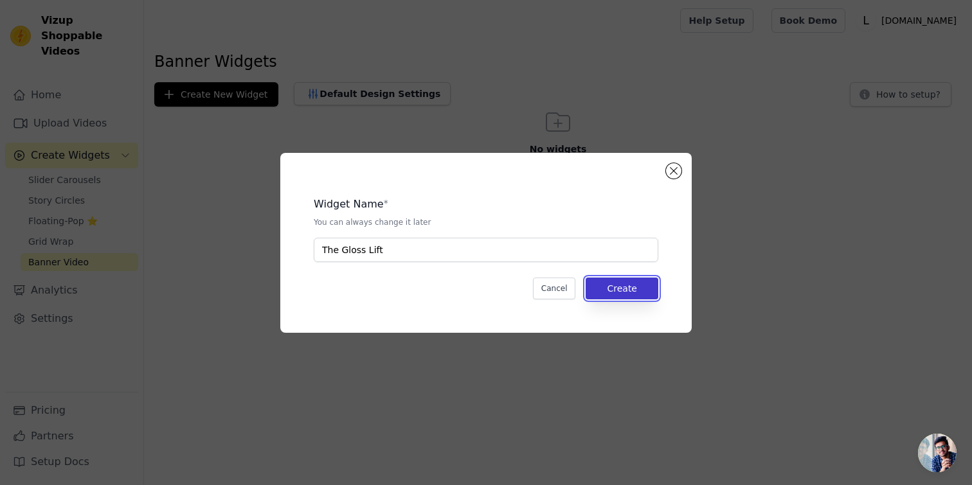
click at [620, 285] on button "Create" at bounding box center [621, 289] width 73 height 22
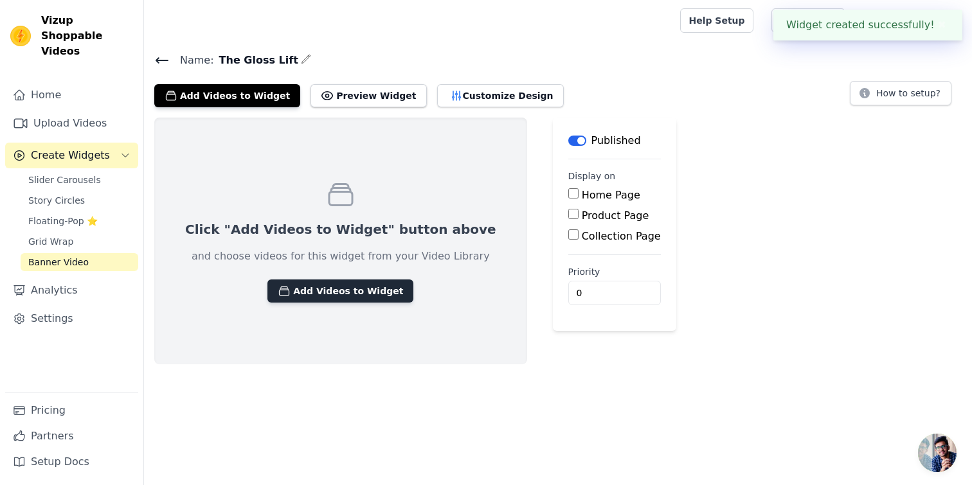
click at [361, 292] on button "Add Videos to Widget" at bounding box center [340, 291] width 146 height 23
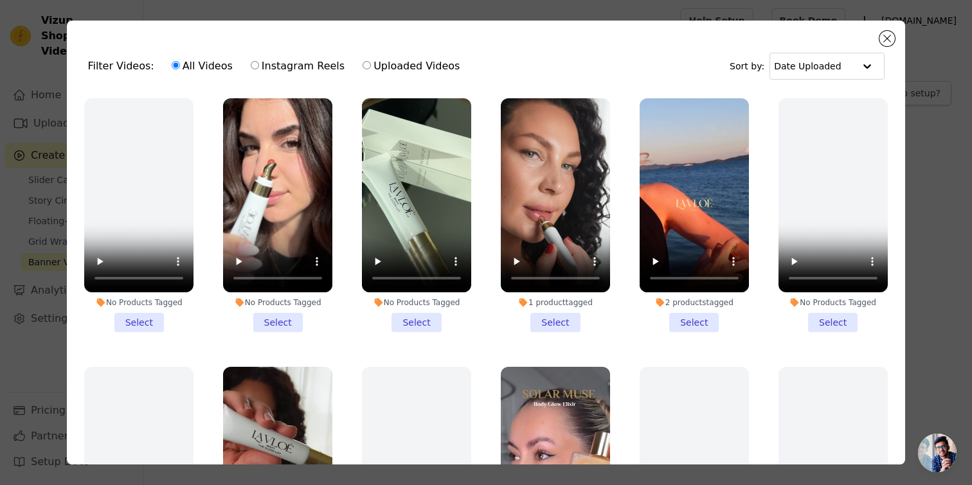
click at [285, 322] on li "No Products Tagged Select" at bounding box center [277, 215] width 109 height 234
click at [0, 0] on input "No Products Tagged Select" at bounding box center [0, 0] width 0 height 0
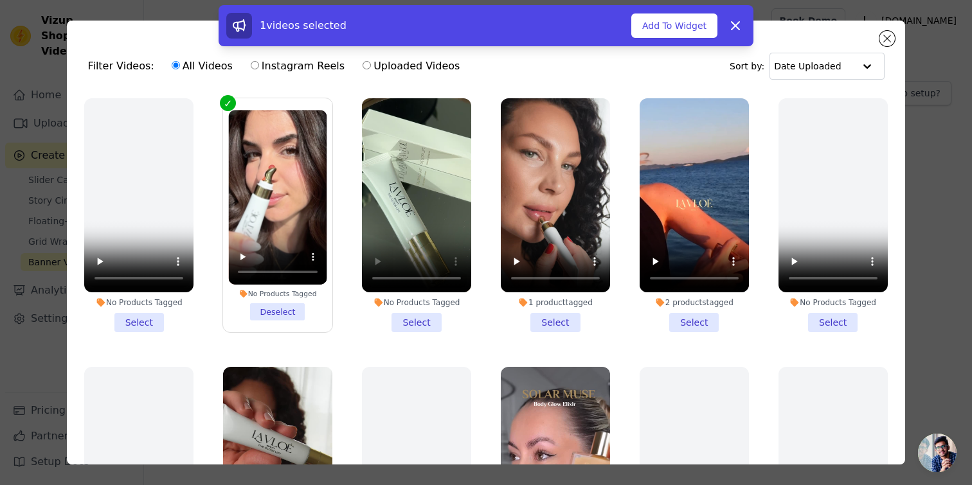
click at [418, 319] on li "No Products Tagged Select" at bounding box center [416, 215] width 109 height 234
click at [0, 0] on input "No Products Tagged Select" at bounding box center [0, 0] width 0 height 0
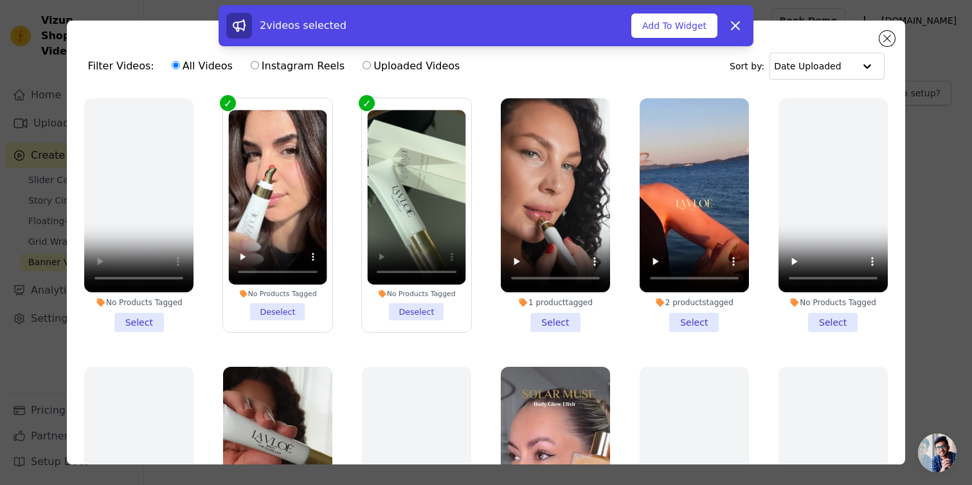
click at [551, 316] on li "1 product tagged Select" at bounding box center [555, 215] width 109 height 234
click at [0, 0] on input "1 product tagged Select" at bounding box center [0, 0] width 0 height 0
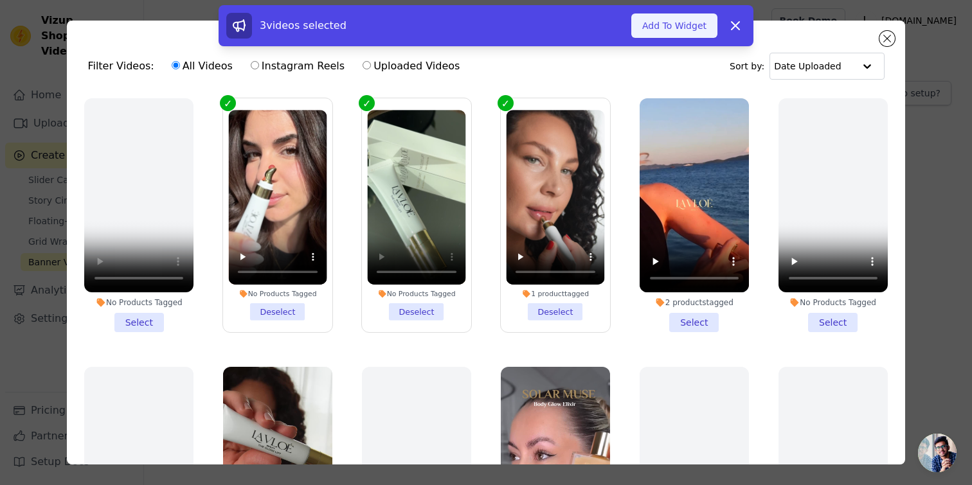
click at [699, 19] on button "Add To Widget" at bounding box center [674, 25] width 86 height 24
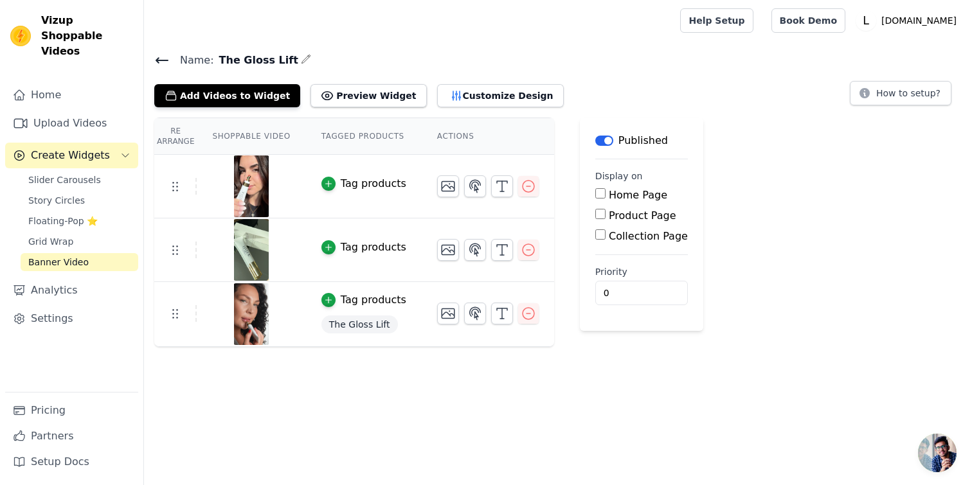
click at [598, 219] on div "Product Page" at bounding box center [641, 215] width 93 height 15
click at [598, 215] on input "Product Page" at bounding box center [600, 214] width 10 height 10
checkbox input "true"
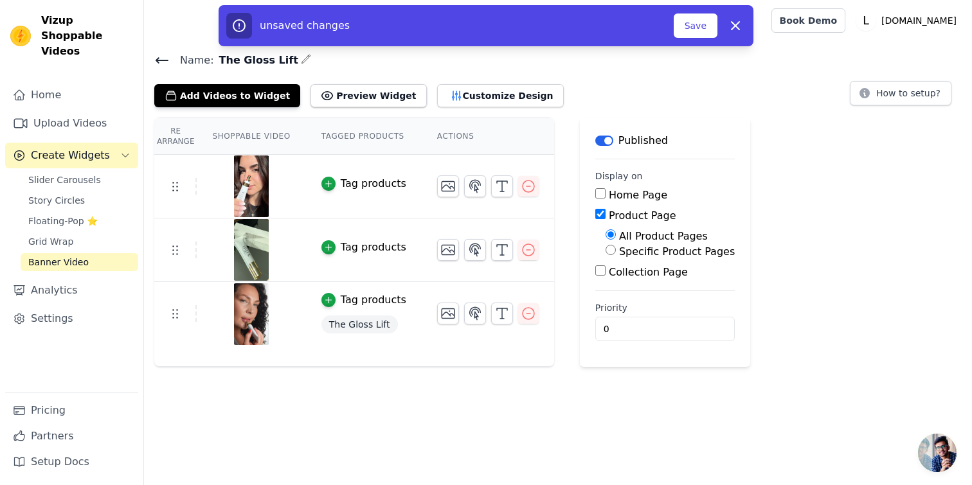
click at [674, 249] on label "Specific Product Pages" at bounding box center [677, 252] width 116 height 12
click at [616, 249] on input "Specific Product Pages" at bounding box center [610, 250] width 10 height 10
radio input "true"
click at [663, 282] on button "Select Products" at bounding box center [648, 281] width 86 height 22
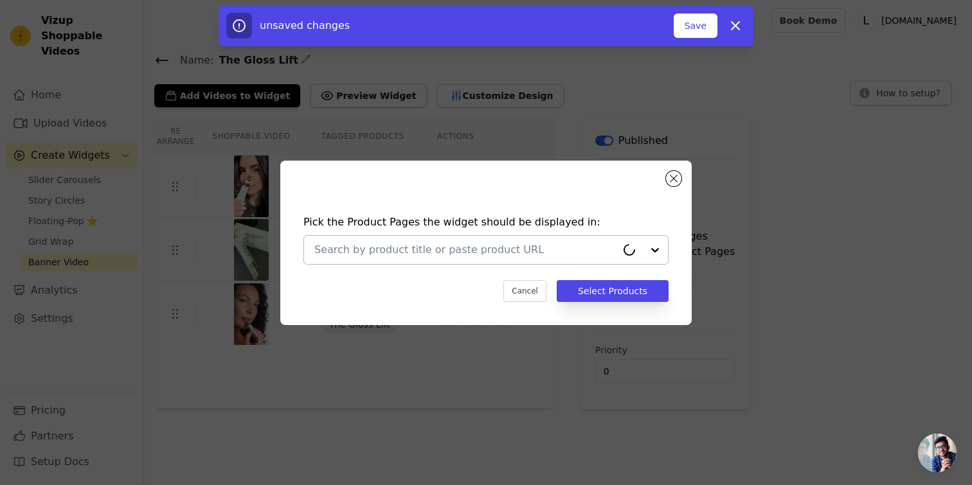
click at [571, 254] on input "text" at bounding box center [465, 249] width 302 height 15
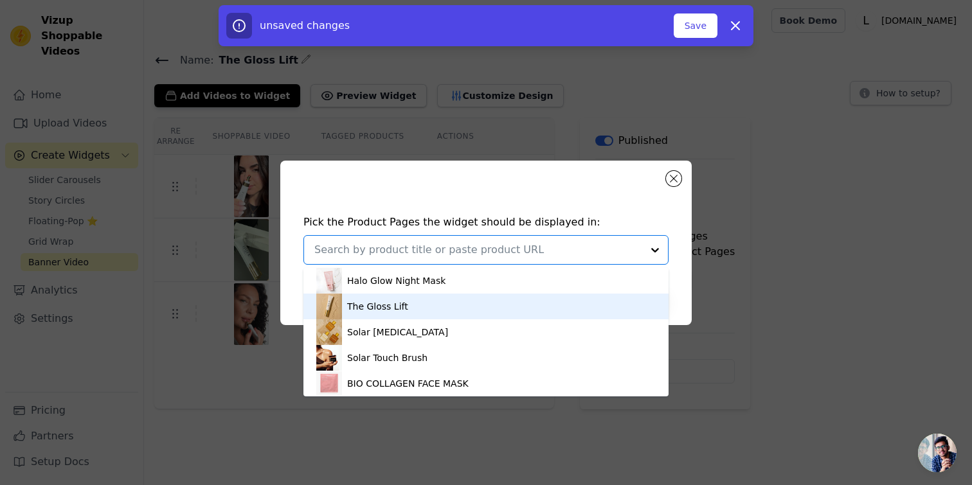
click at [516, 306] on div "The Gloss Lift" at bounding box center [485, 307] width 339 height 26
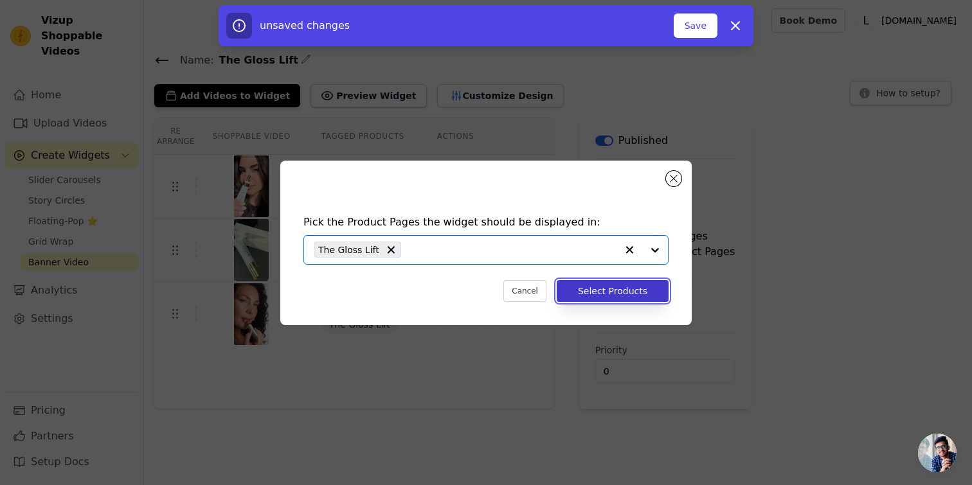
click at [594, 281] on button "Select Products" at bounding box center [613, 291] width 112 height 22
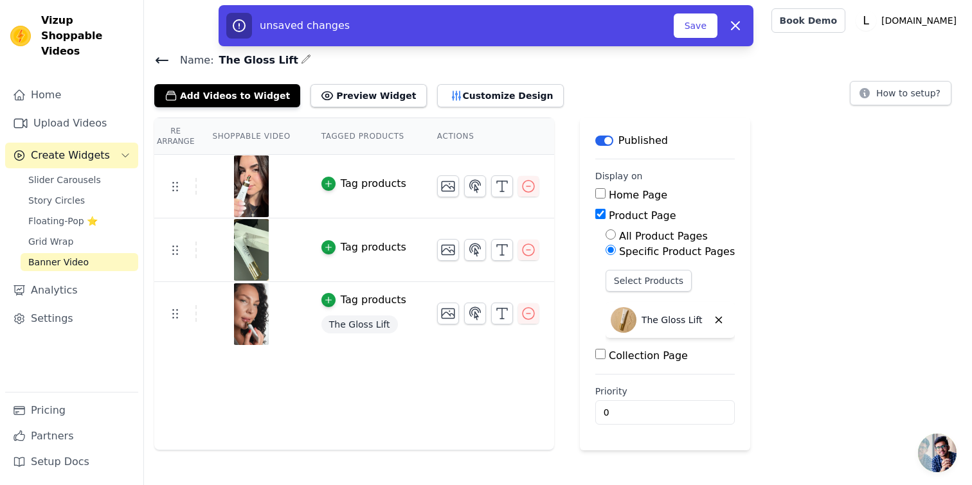
click at [596, 193] on input "Home Page" at bounding box center [600, 193] width 10 height 10
click at [595, 193] on input "Home Page" at bounding box center [600, 193] width 10 height 10
checkbox input "false"
click at [80, 174] on span "Slider Carousels" at bounding box center [64, 180] width 73 height 13
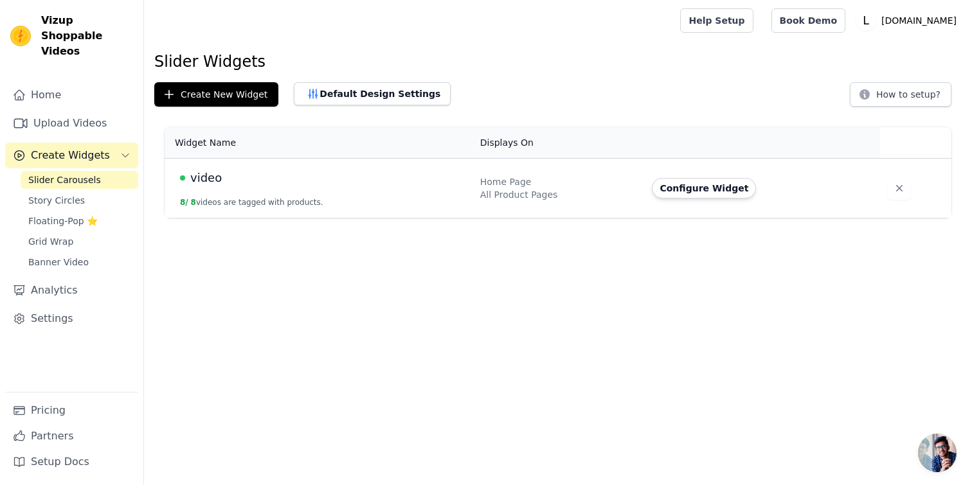
click at [645, 202] on td "Home Page All Product Pages" at bounding box center [558, 189] width 172 height 60
click at [724, 199] on td "Configure Widget" at bounding box center [762, 189] width 236 height 60
click at [724, 193] on button "Configure Widget" at bounding box center [704, 188] width 104 height 21
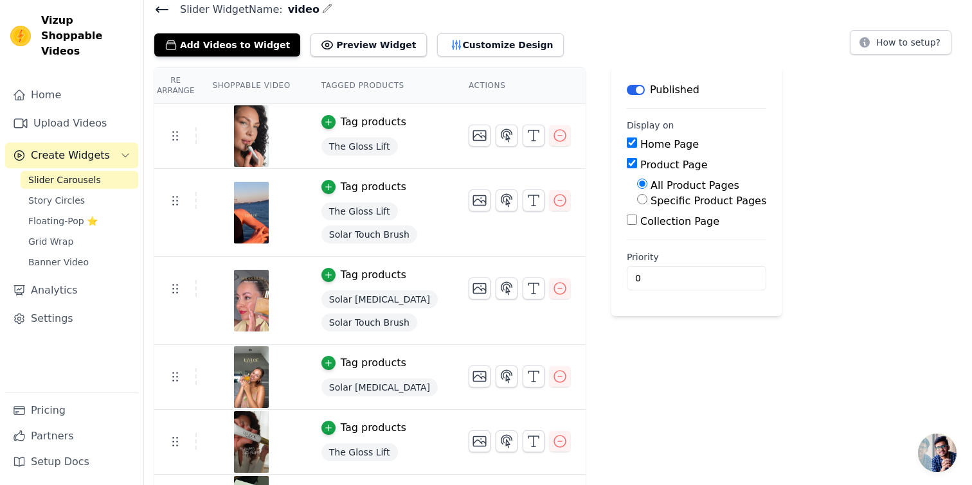
scroll to position [63, 0]
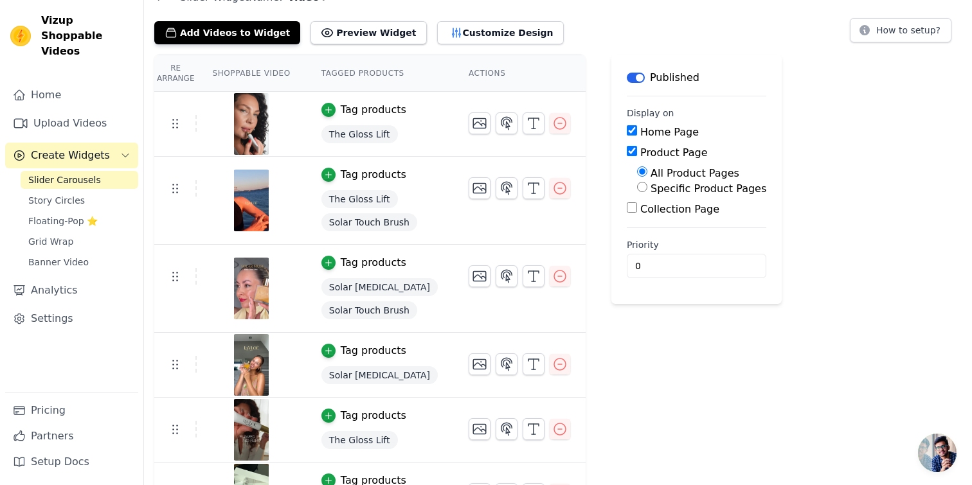
click at [627, 148] on input "Product Page" at bounding box center [632, 151] width 10 height 10
checkbox input "false"
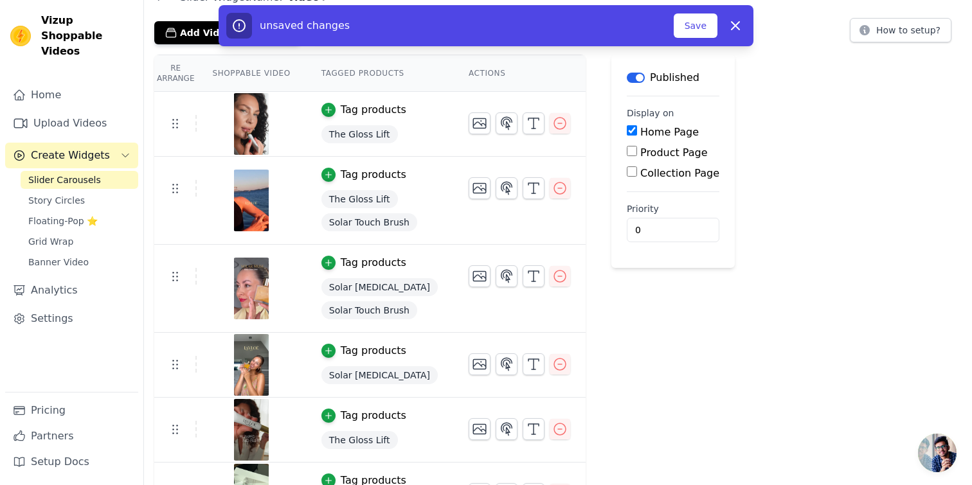
click at [627, 166] on div "Collection Page" at bounding box center [673, 173] width 93 height 15
click at [627, 168] on input "Collection Page" at bounding box center [632, 171] width 10 height 10
checkbox input "true"
click at [700, 38] on div "unsaved changes Save Dismiss" at bounding box center [485, 26] width 519 height 26
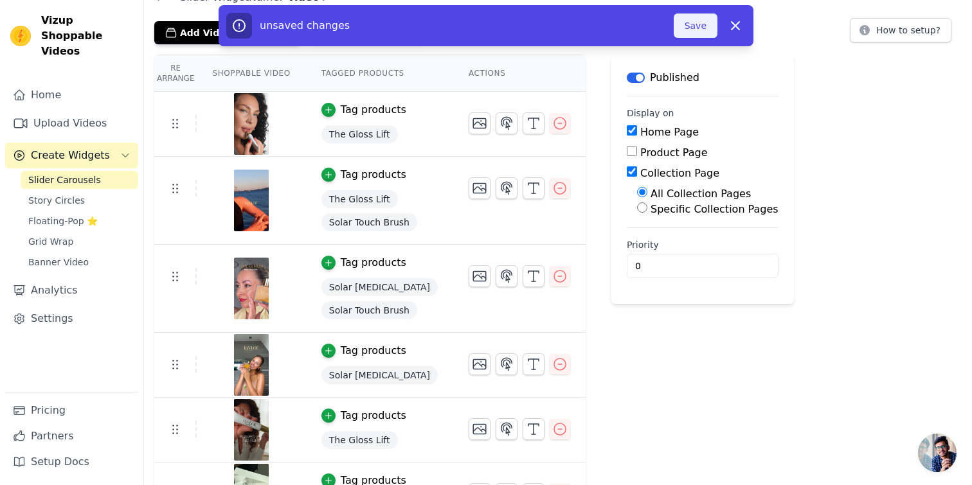
click at [700, 33] on button "Save" at bounding box center [696, 25] width 44 height 24
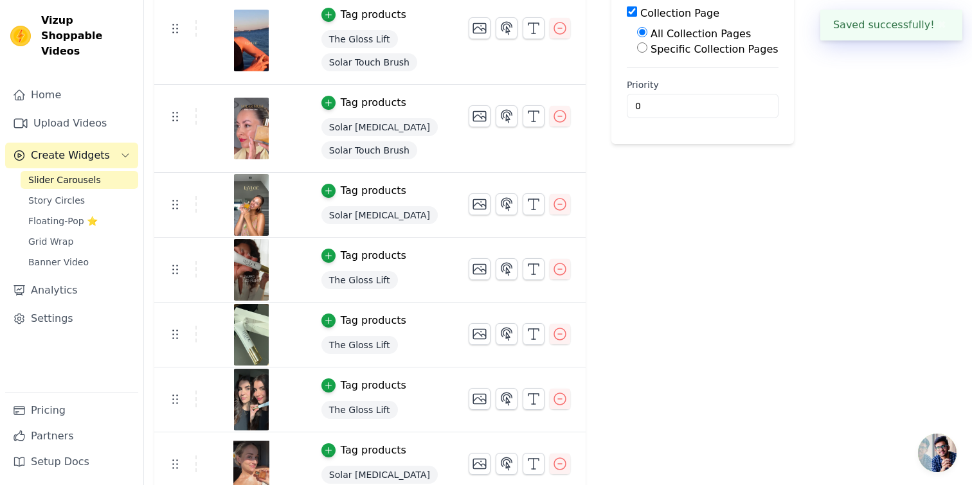
scroll to position [235, 0]
